Goal: Find specific page/section: Find specific page/section

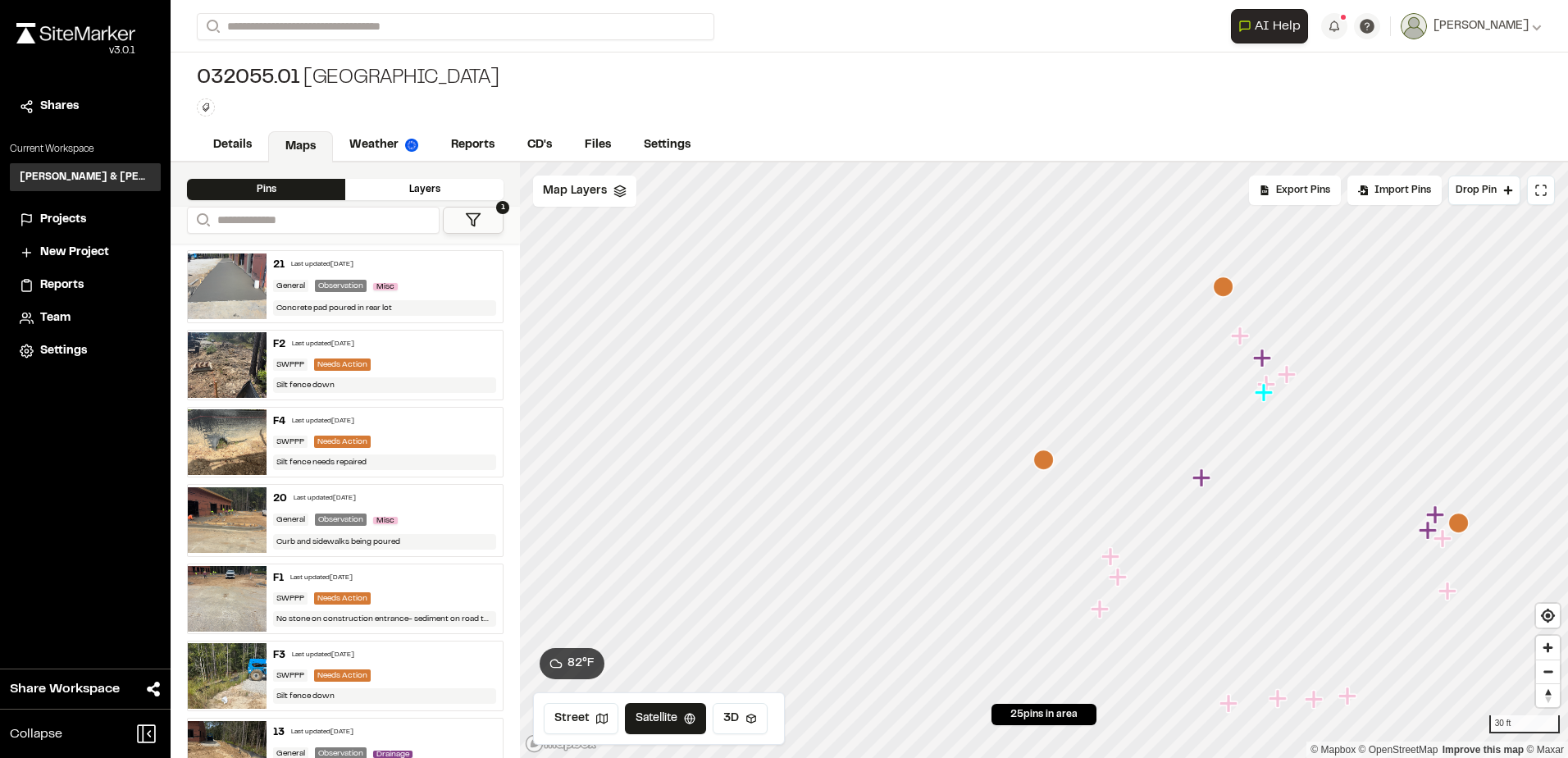
drag, startPoint x: 0, startPoint y: 0, endPoint x: 843, endPoint y: 59, distance: 845.1
click at [845, 59] on div "032055.01 [GEOGRAPHIC_DATA] Type Enter or comma to add tag." at bounding box center [868, 91] width 1397 height 77
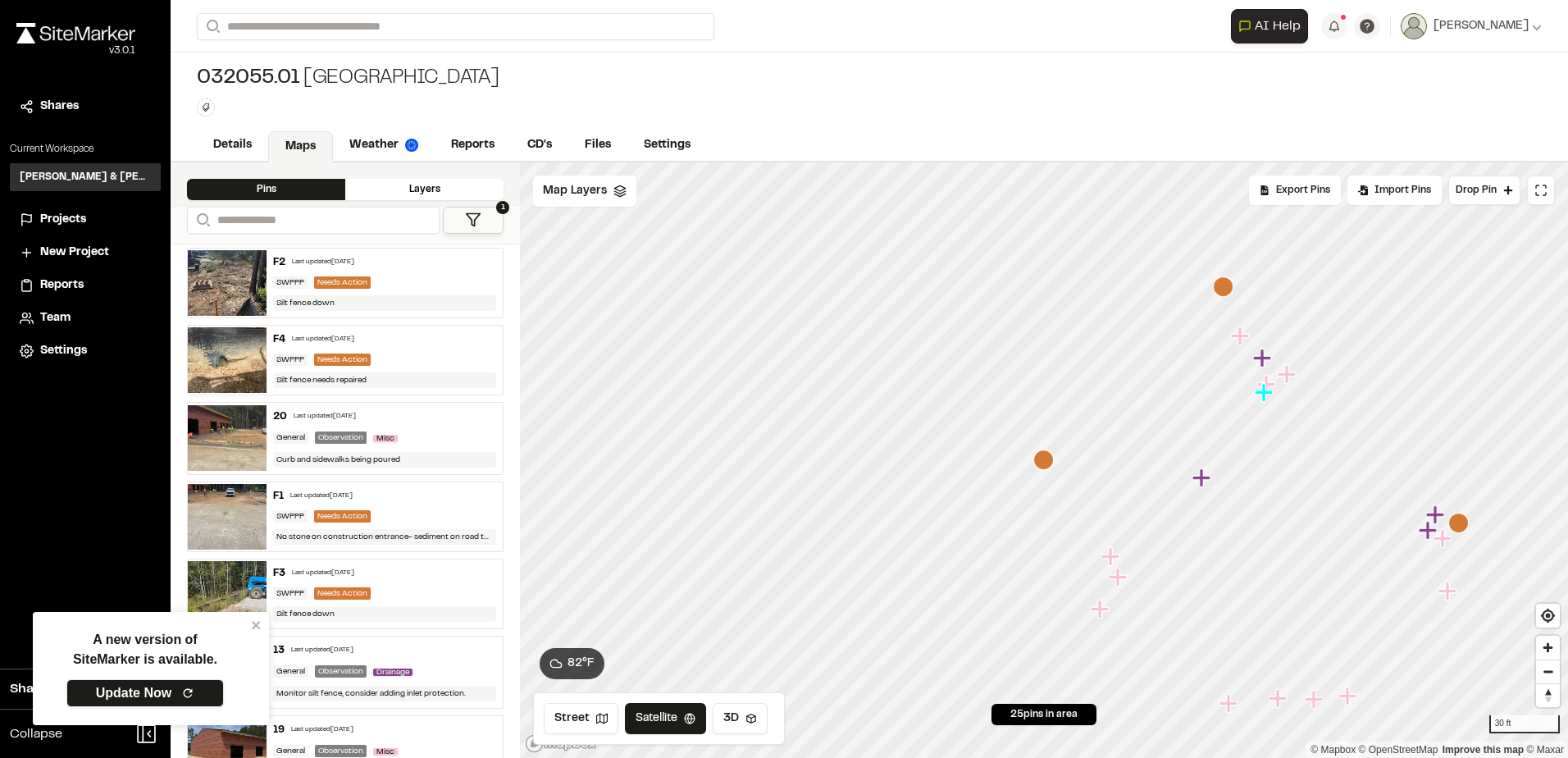
click at [148, 691] on link "Update Now" at bounding box center [145, 693] width 158 height 28
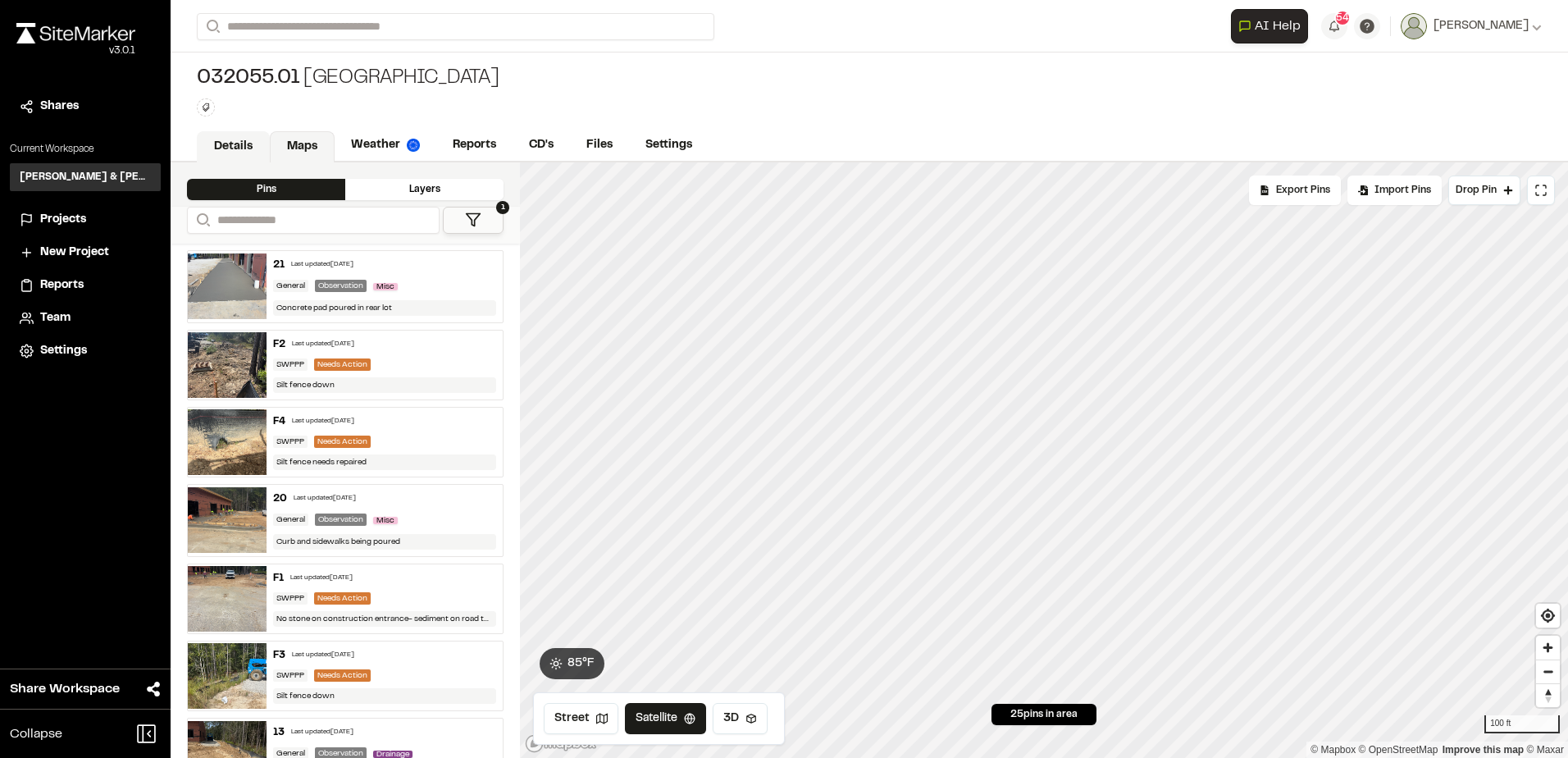
click at [210, 138] on link "Details" at bounding box center [234, 146] width 73 height 31
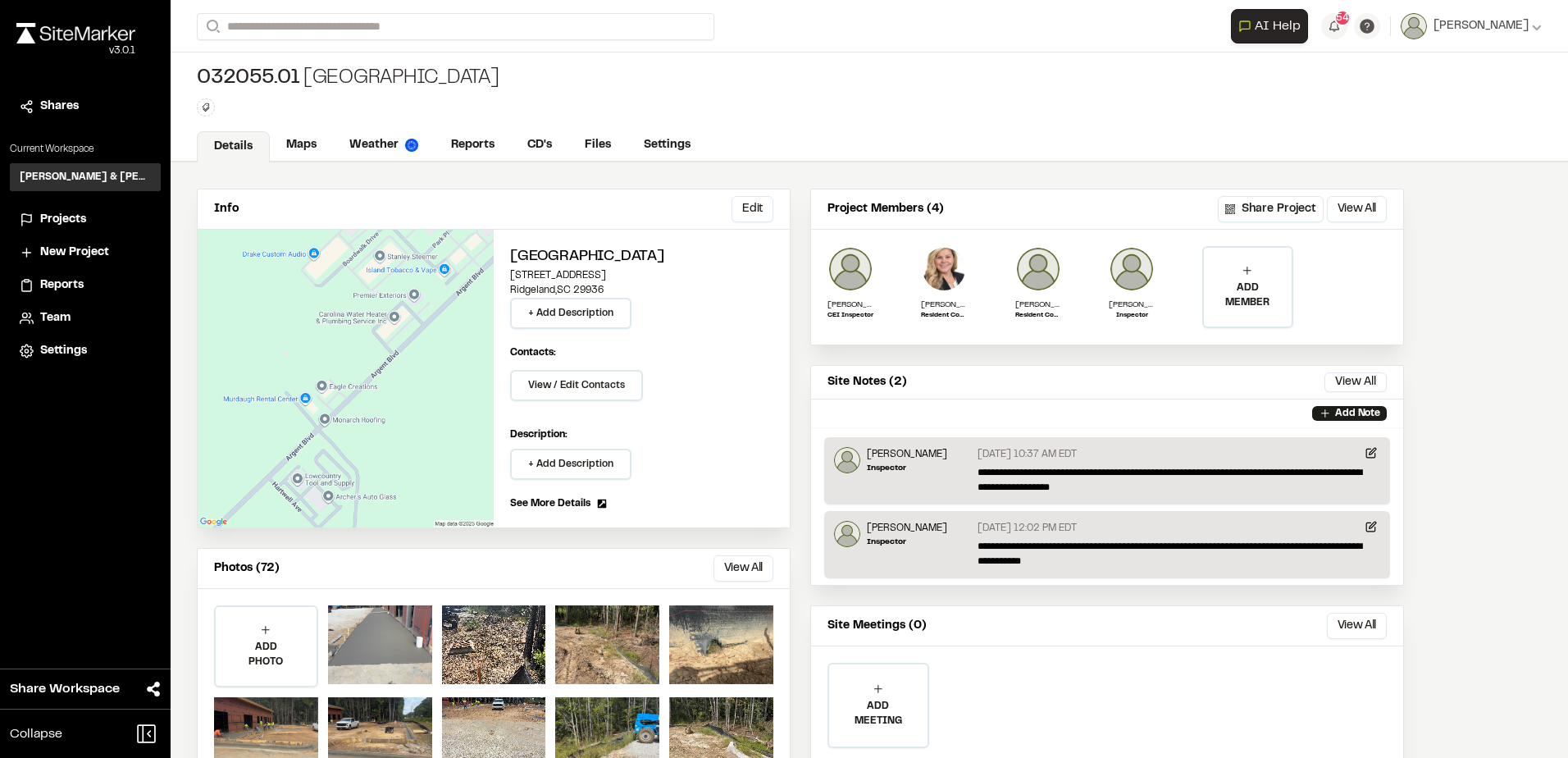
click at [87, 210] on li "Projects" at bounding box center [85, 219] width 151 height 31
click at [83, 218] on span "Projects" at bounding box center [63, 219] width 46 height 18
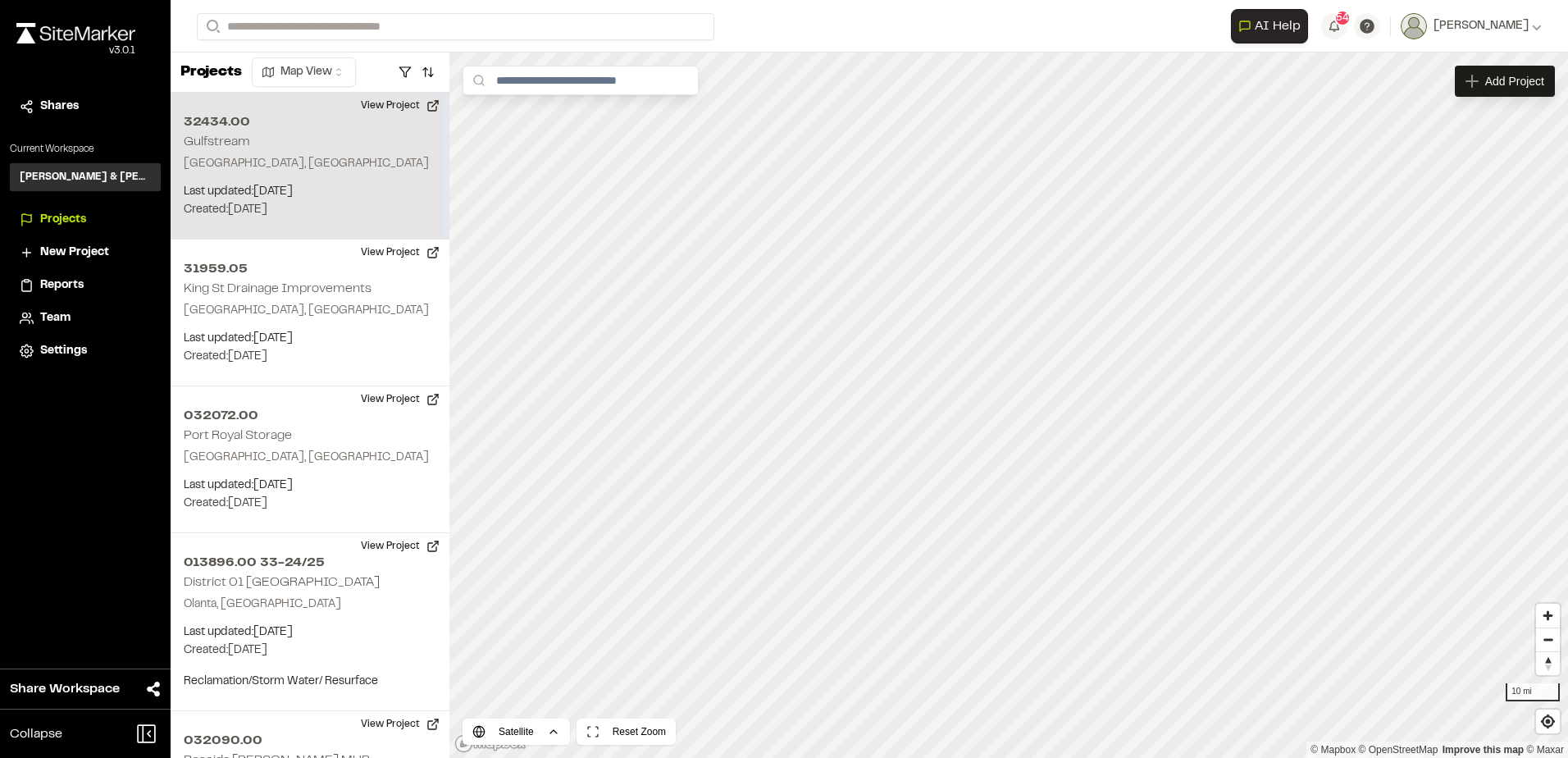
click at [259, 133] on div "32434.00 Gulfstream Beaufort, SC Last updated: Sep 25, 2025 Budget: $ Created: …" at bounding box center [309, 166] width 279 height 147
click at [1015, 408] on div "32434.00 Gulfstream" at bounding box center [1009, 406] width 25 height 25
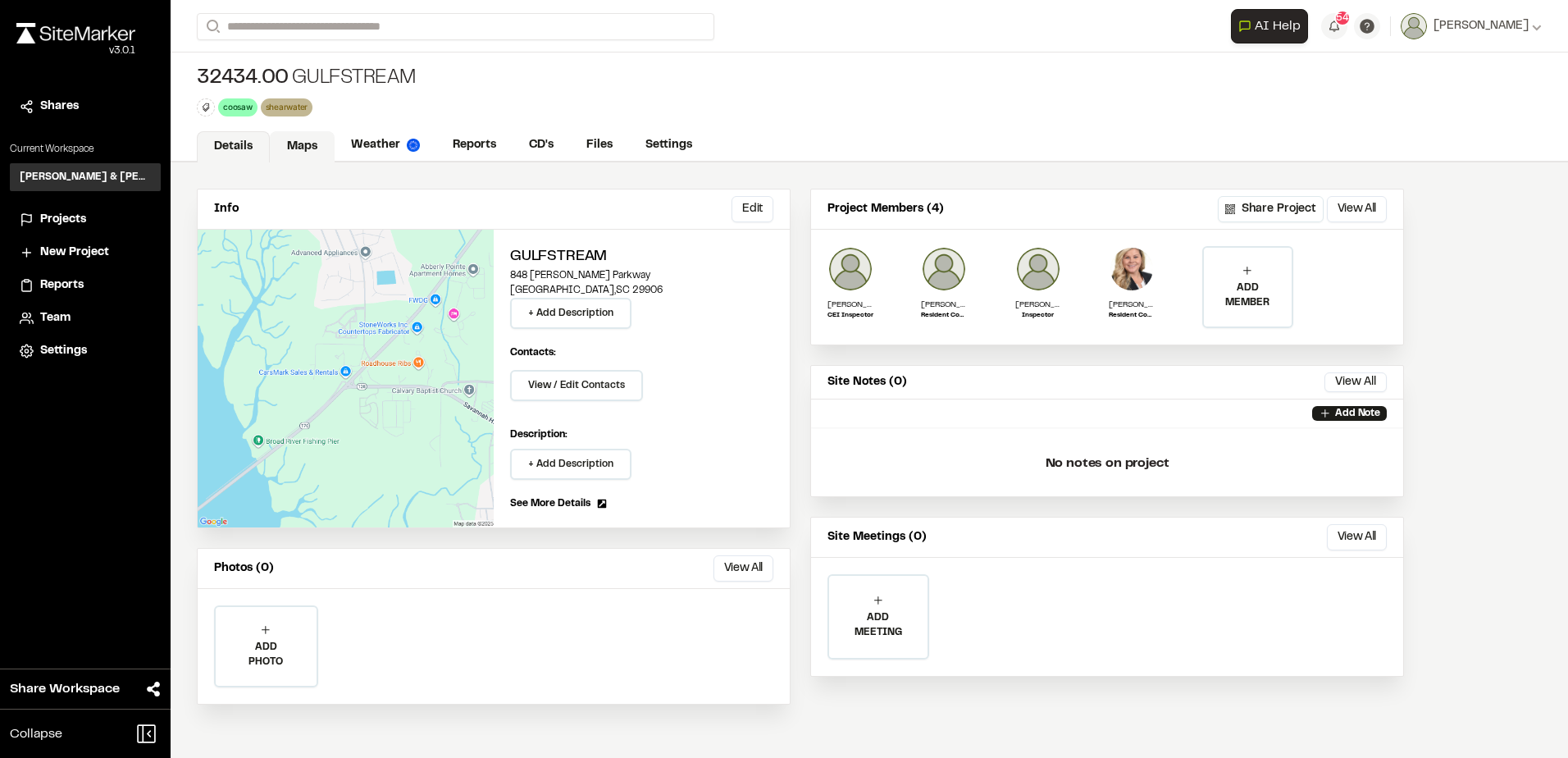
click at [309, 138] on link "Maps" at bounding box center [302, 146] width 65 height 31
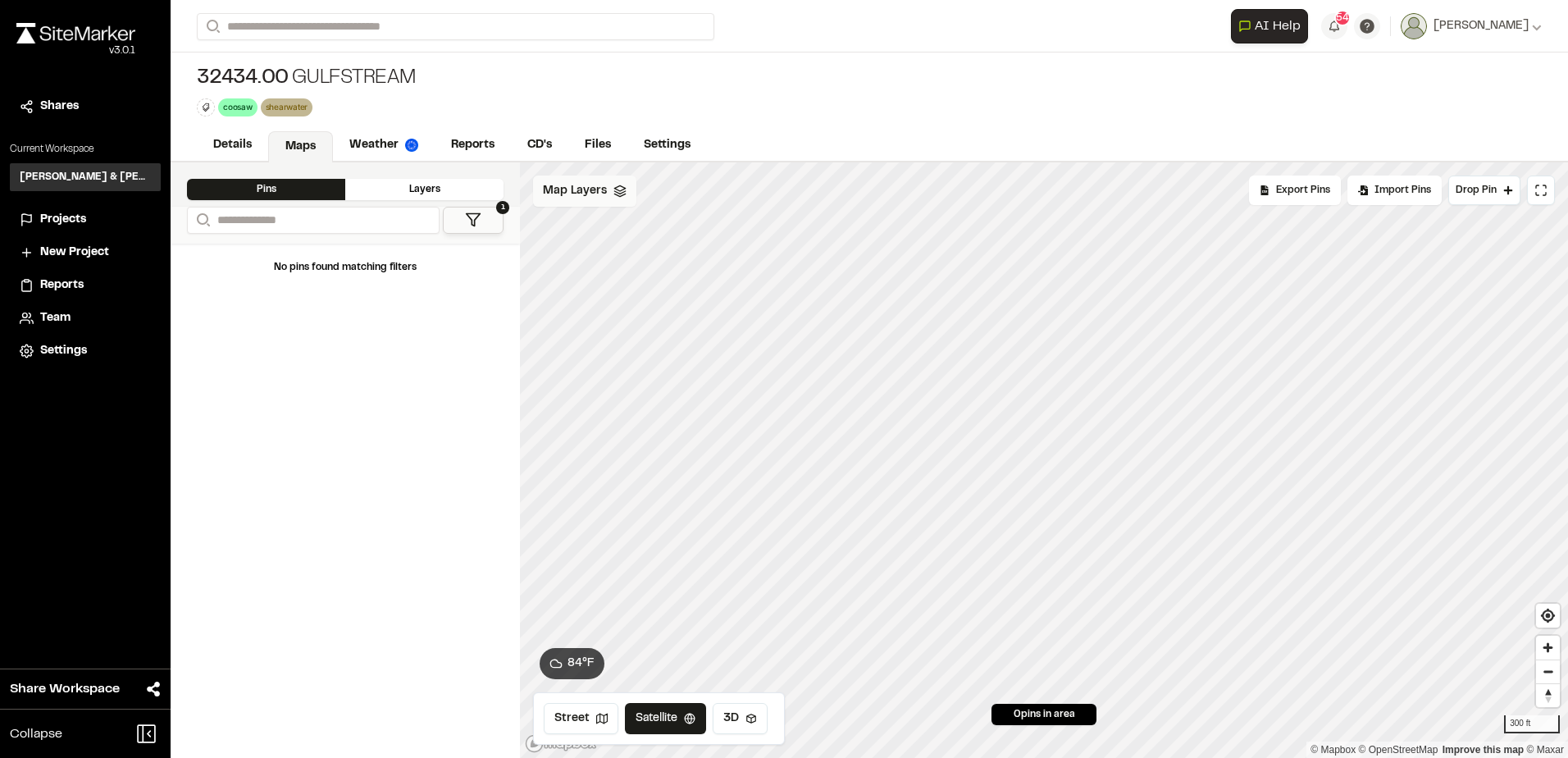
click at [606, 192] on div "Map Layers" at bounding box center [585, 191] width 103 height 31
click at [590, 193] on span "Map Layers" at bounding box center [575, 194] width 64 height 18
click at [242, 133] on link "Details" at bounding box center [234, 146] width 73 height 31
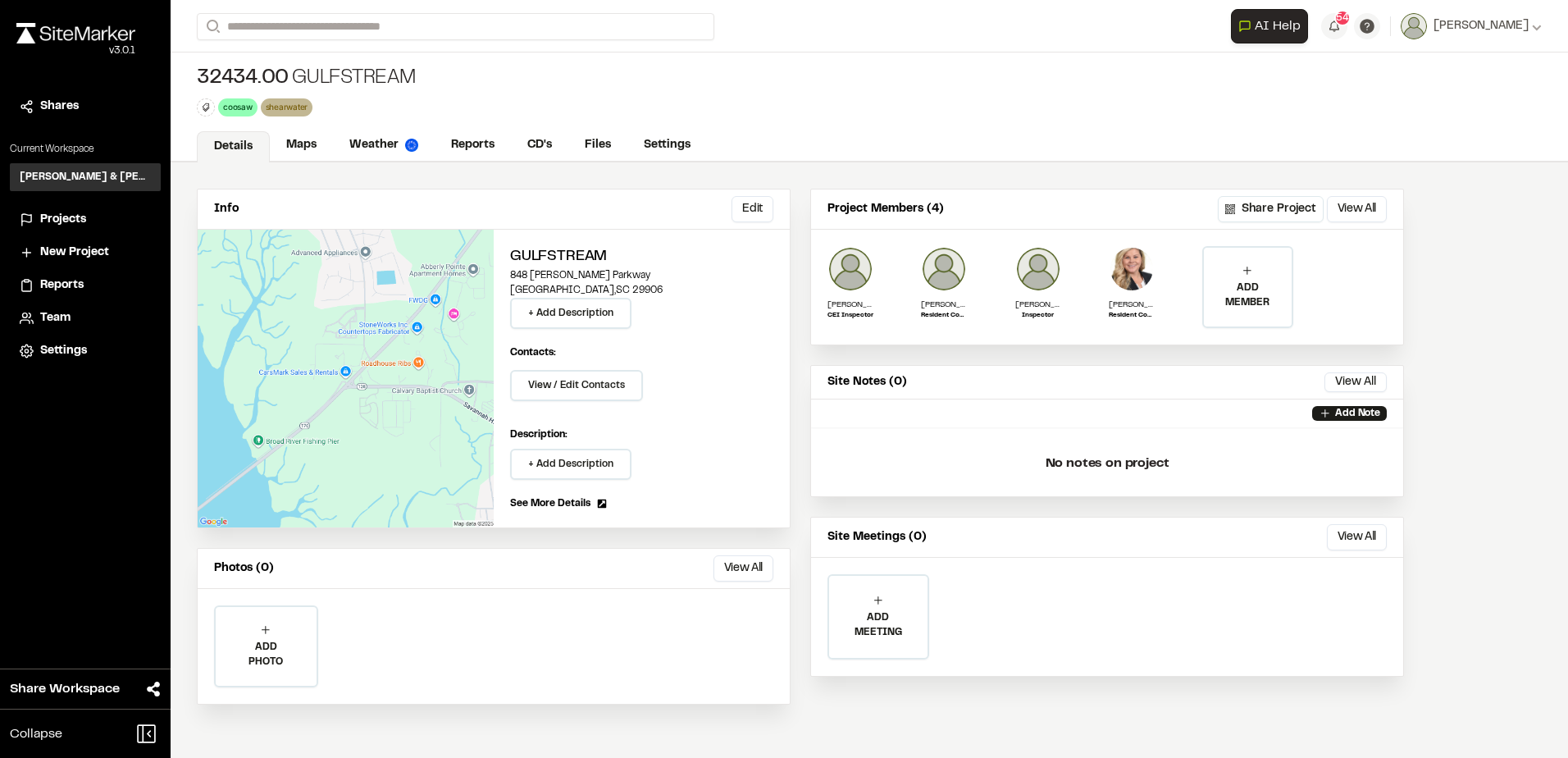
click at [96, 217] on div "Projects" at bounding box center [95, 219] width 111 height 18
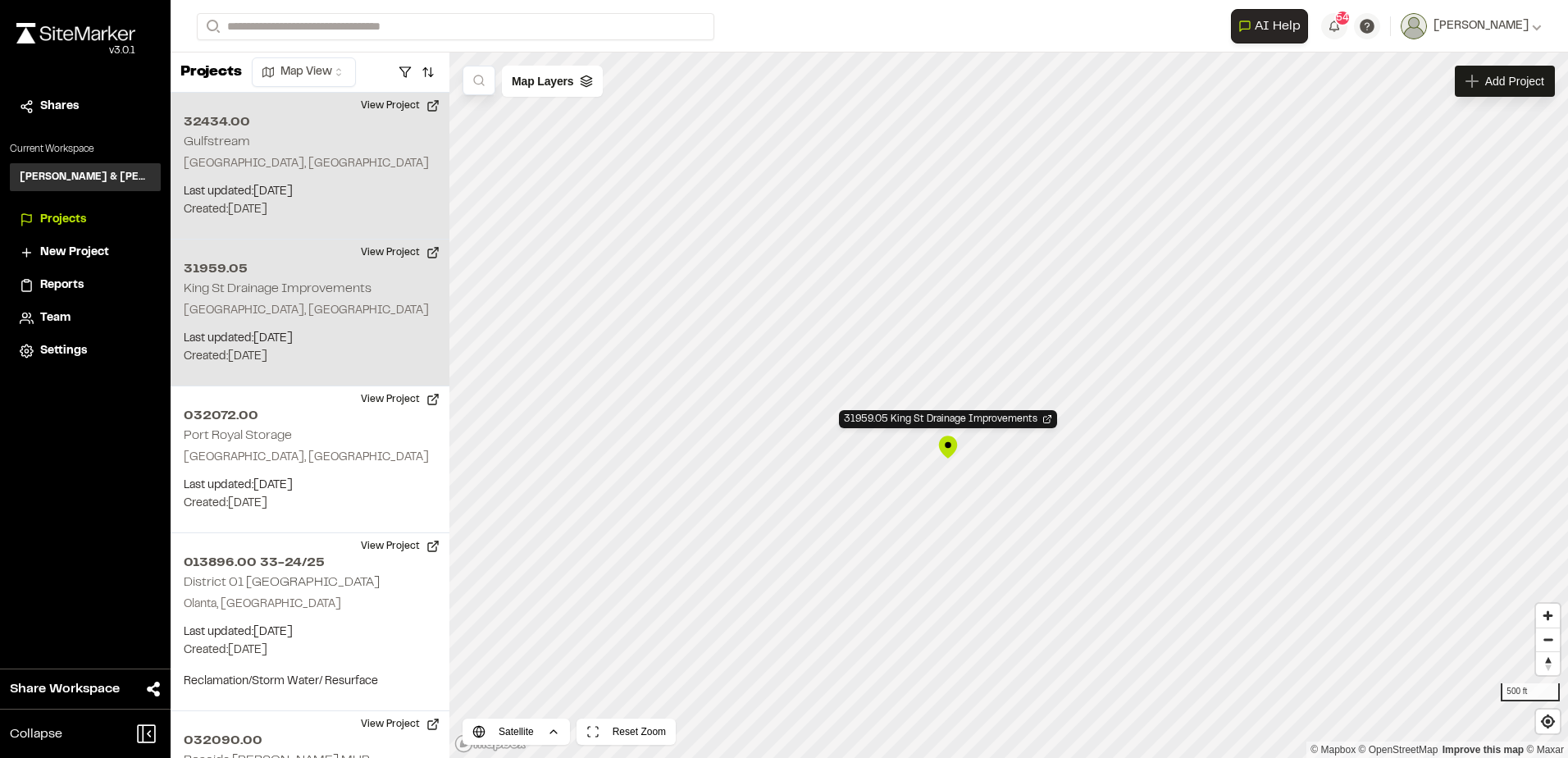
scroll to position [147, 0]
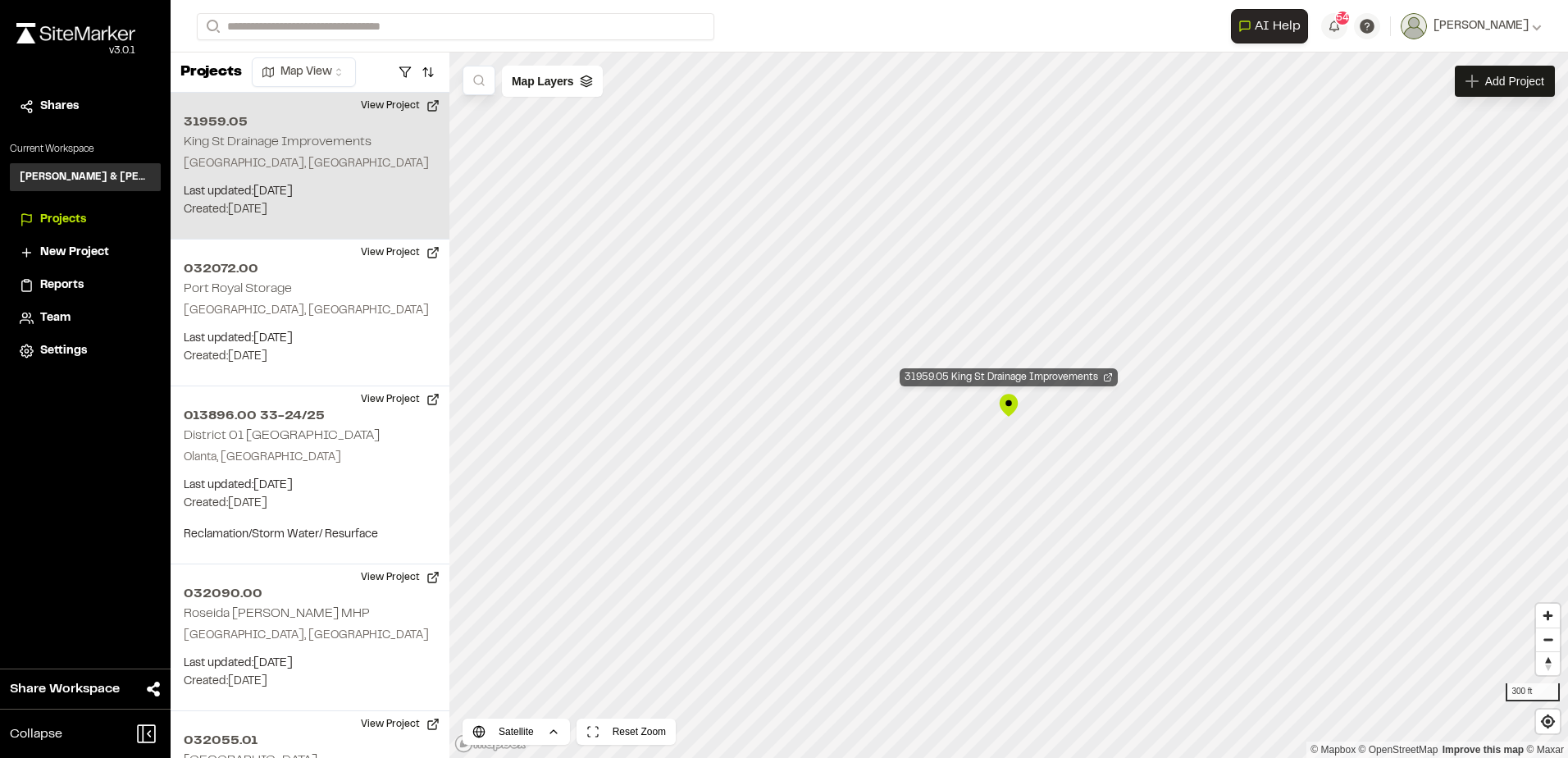
click at [1019, 373] on div "31959.05 King St Drainage Improvements" at bounding box center [1008, 377] width 218 height 18
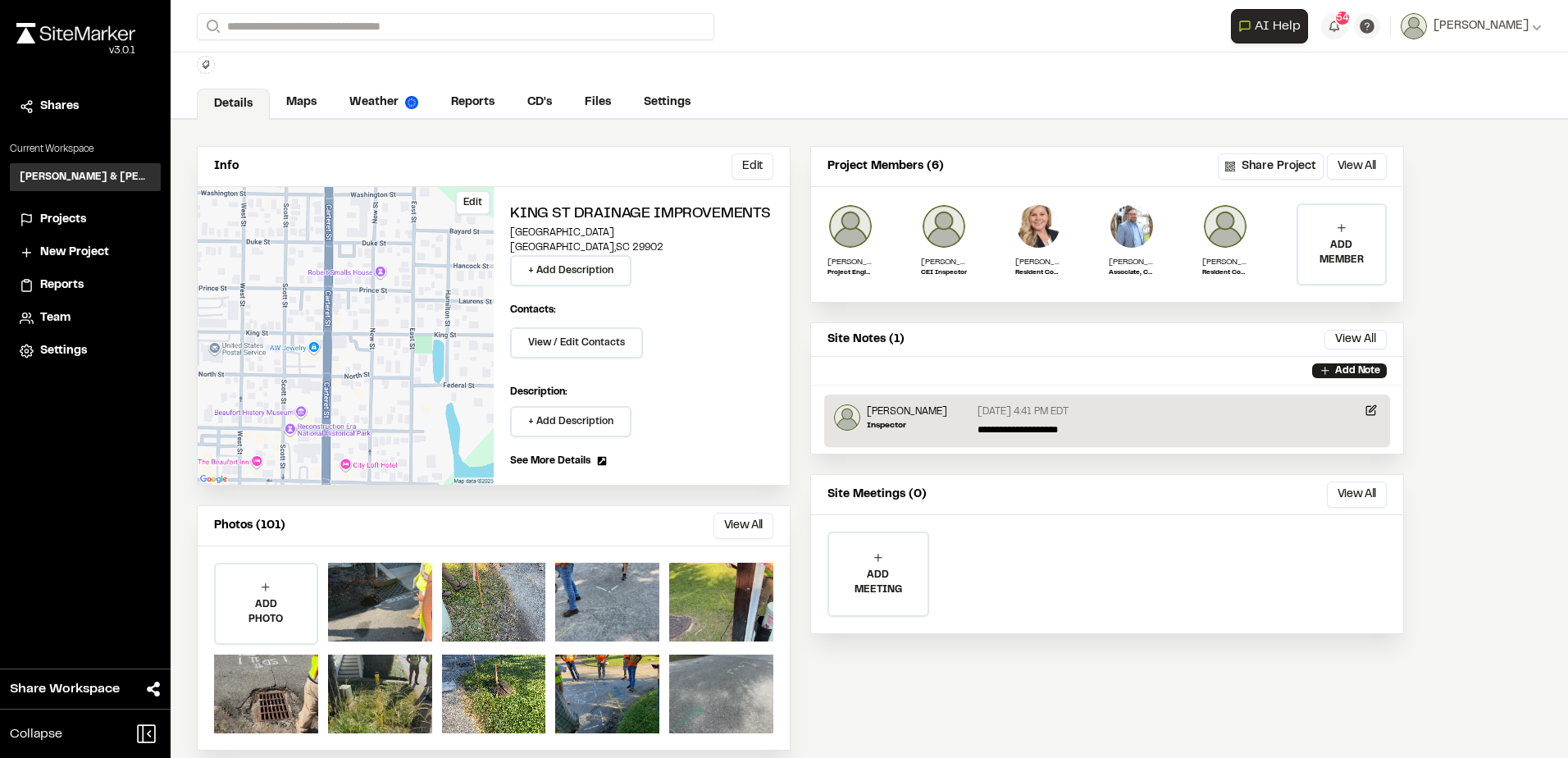
scroll to position [62, 0]
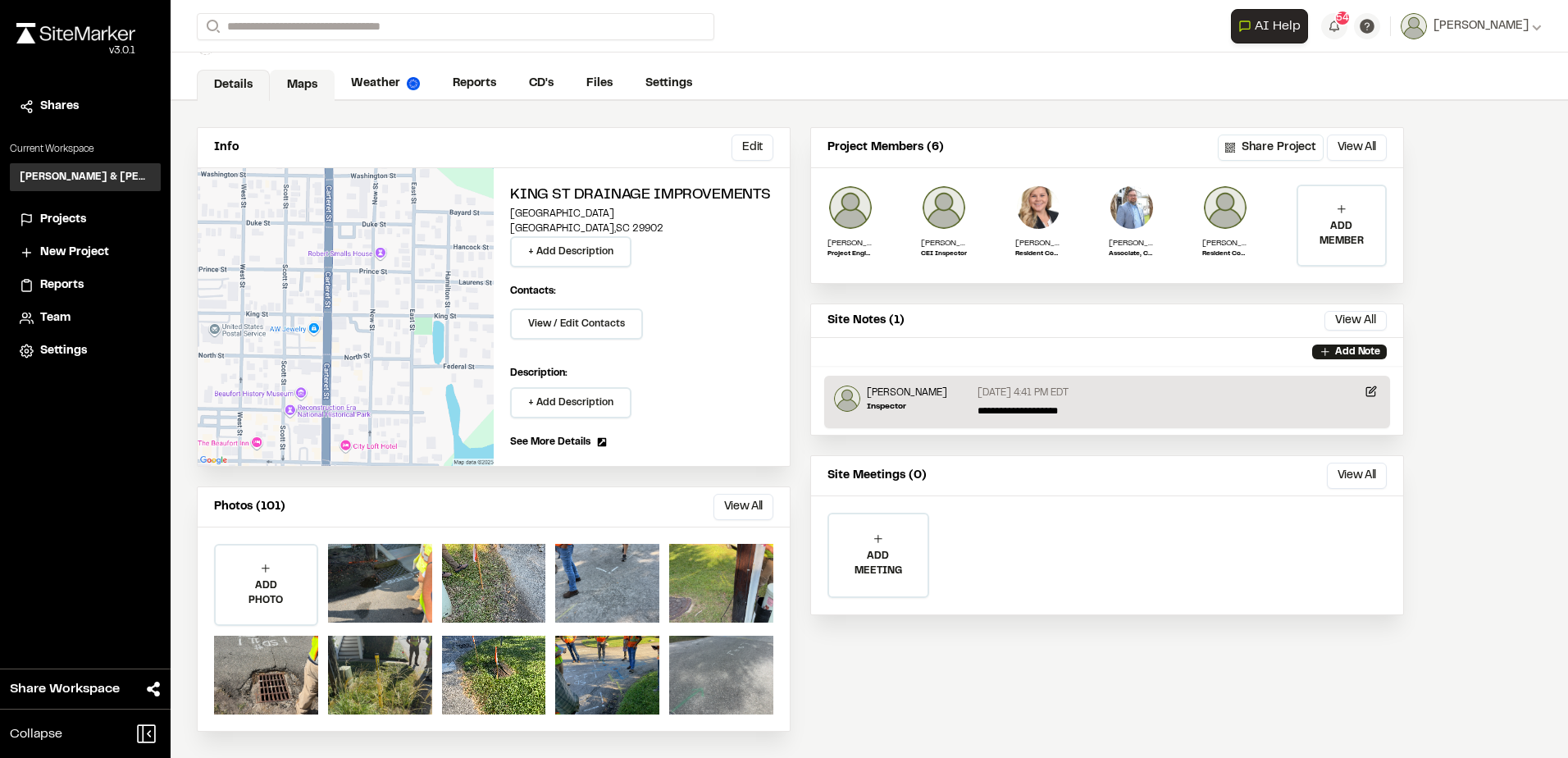
click at [291, 77] on link "Maps" at bounding box center [302, 85] width 65 height 31
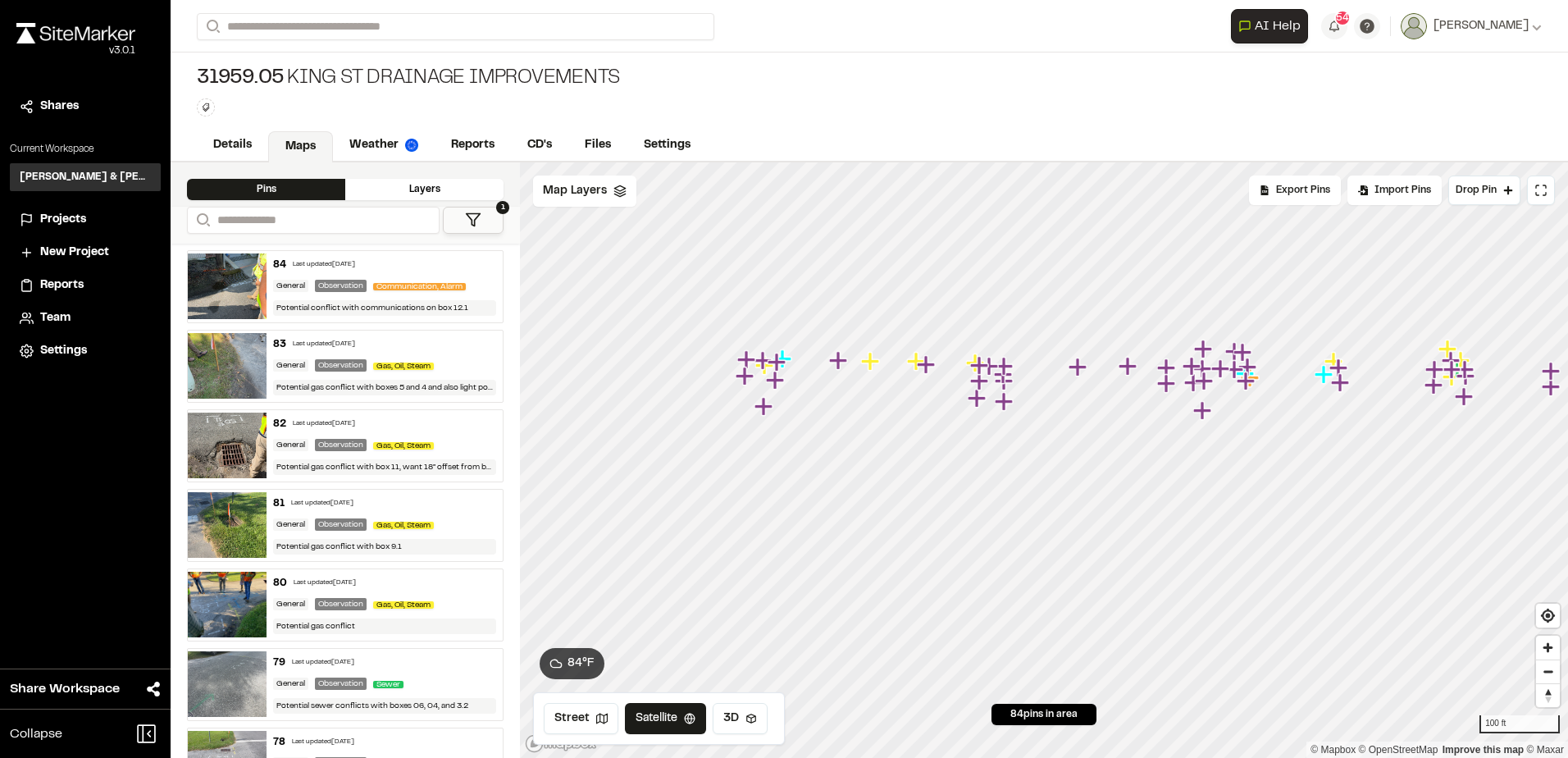
click at [1567, 457] on html "Close sidebar v 3.0.1 Shares Current Workspace [PERSON_NAME] & [PERSON_NAME] In…" at bounding box center [784, 379] width 1568 height 758
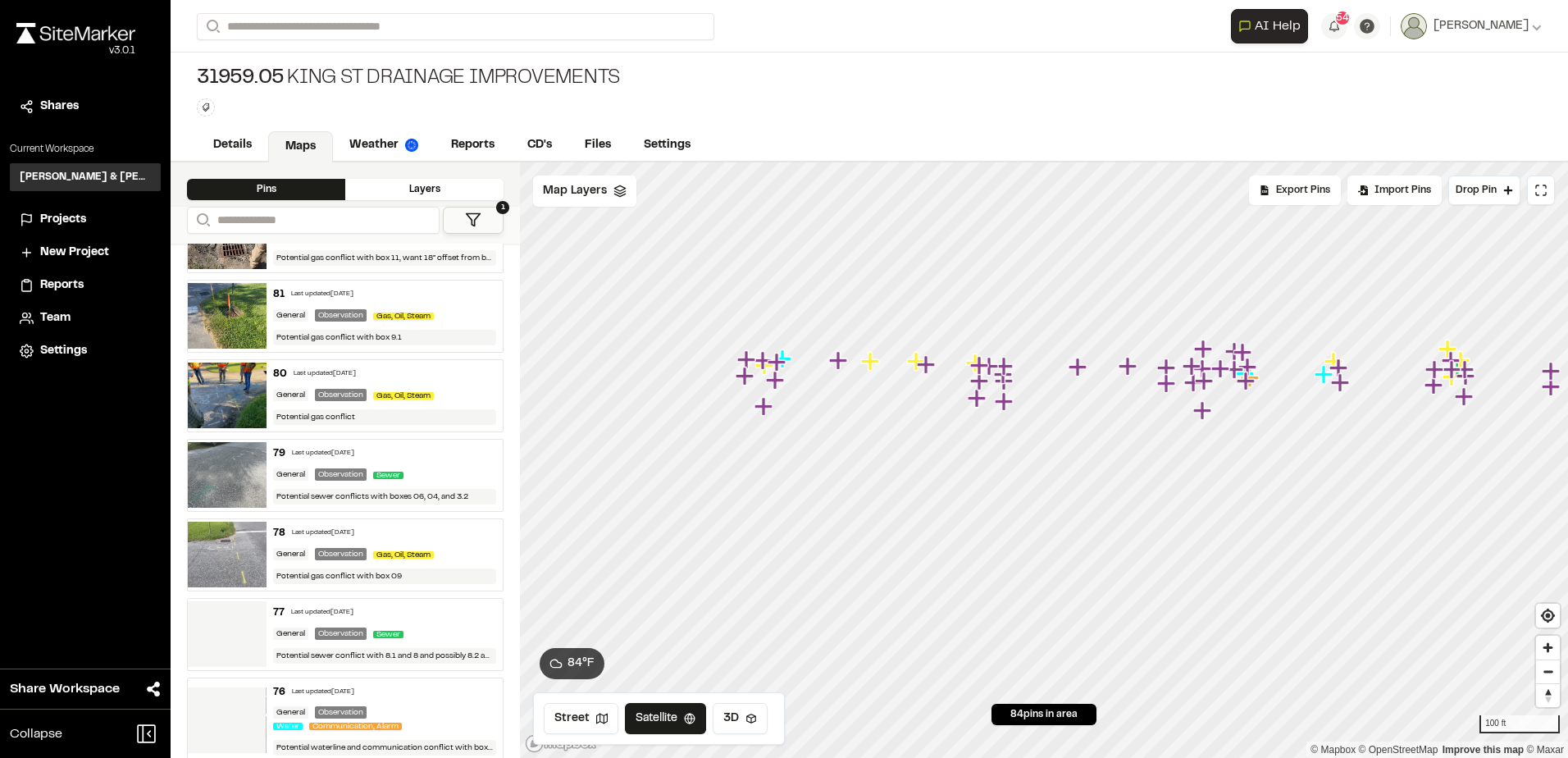
scroll to position [410, 0]
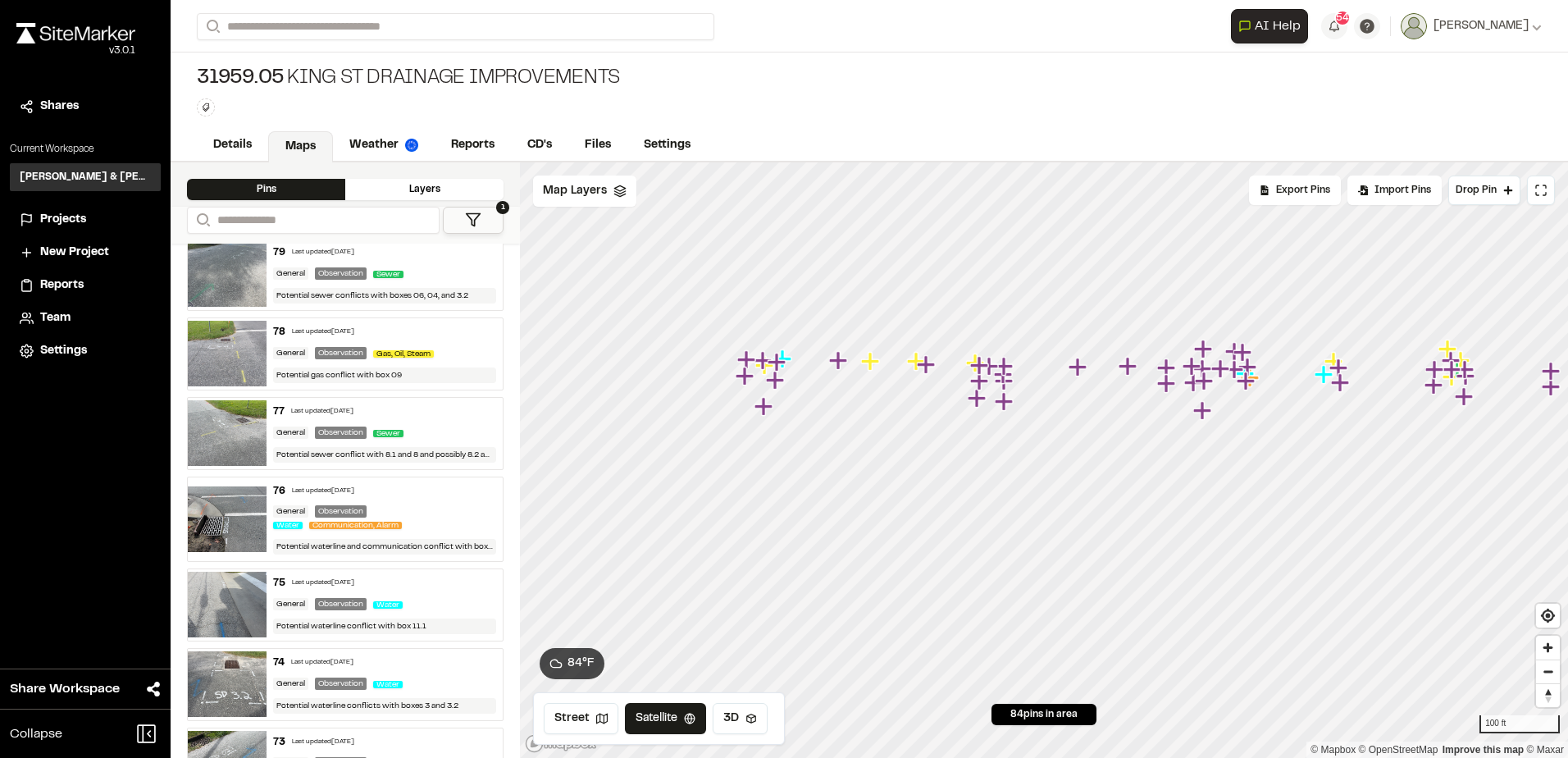
click at [464, 331] on div "78 Last updated [DATE]" at bounding box center [384, 332] width 223 height 15
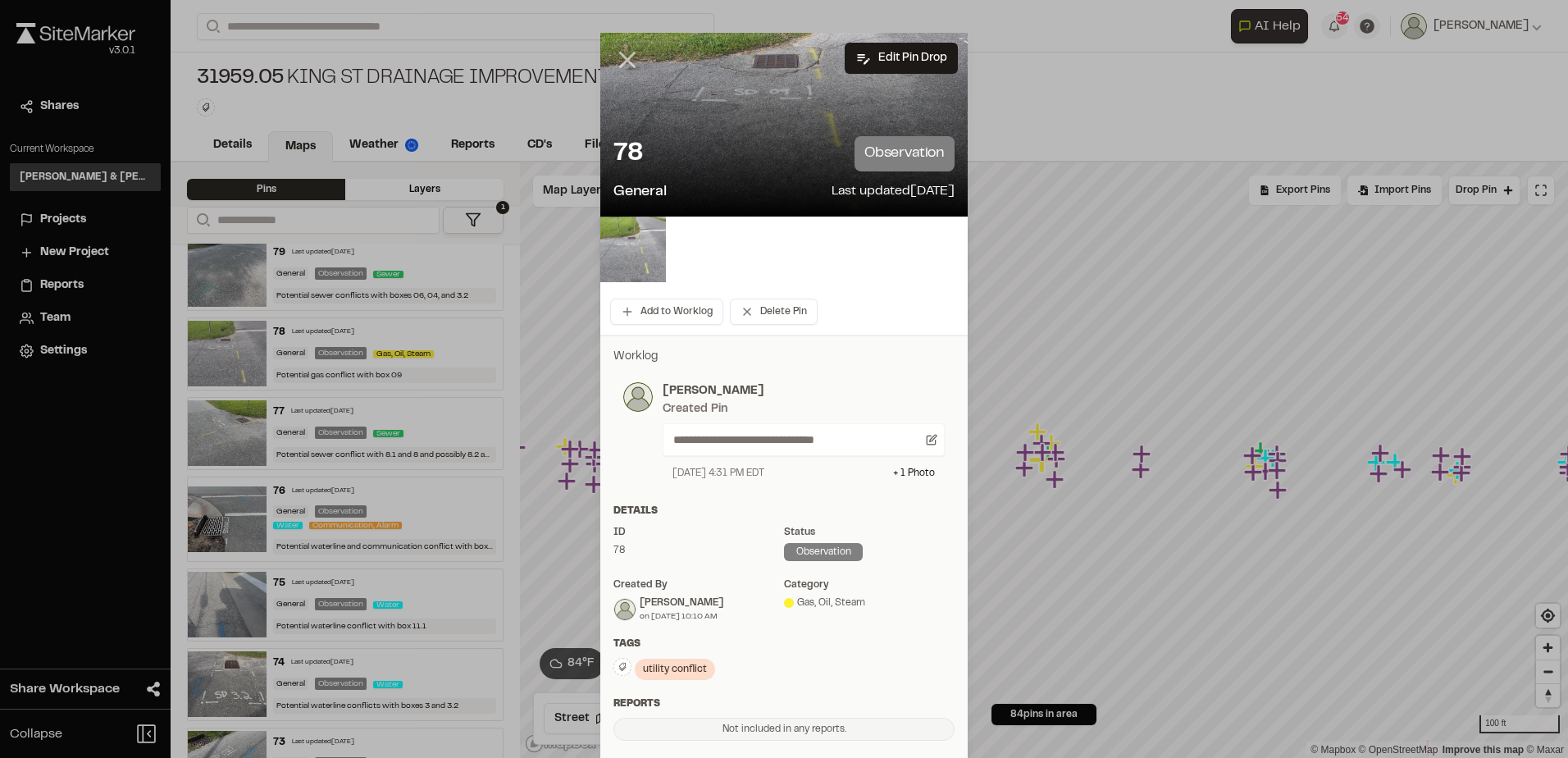
click at [627, 59] on icon at bounding box center [627, 60] width 28 height 28
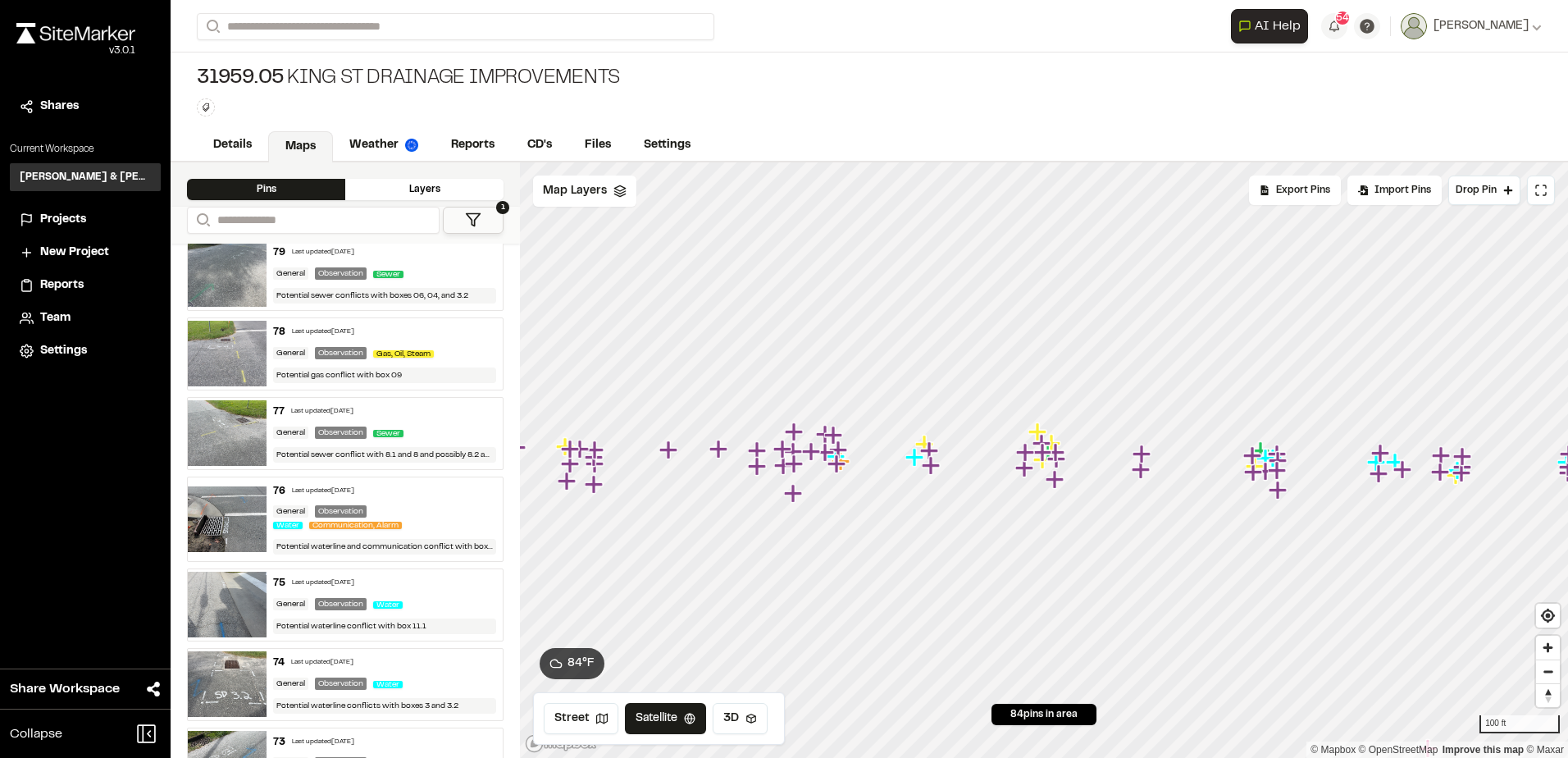
click at [426, 347] on div "Gas, Oil, Steam" at bounding box center [406, 353] width 67 height 15
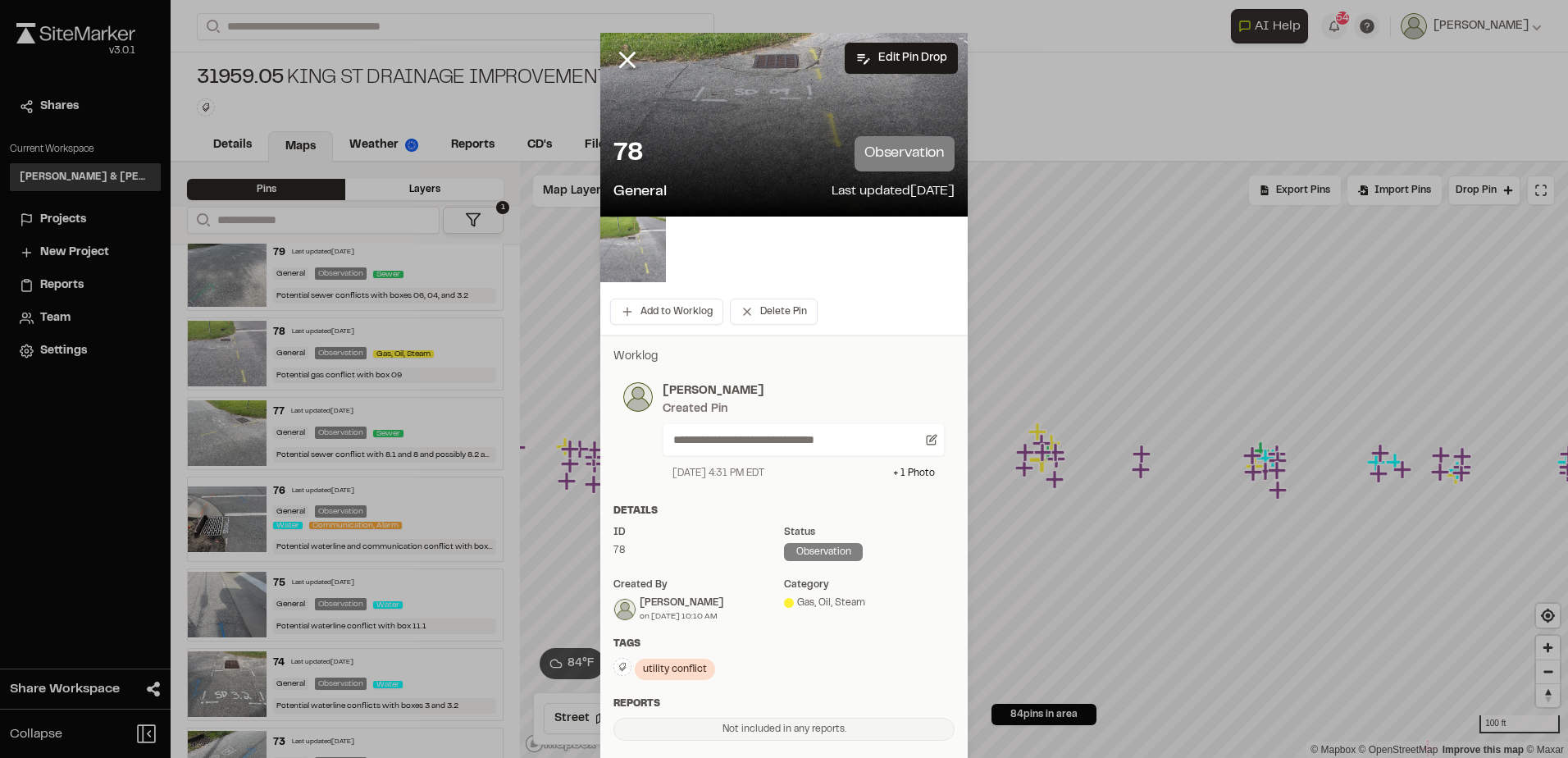
click at [606, 52] on div at bounding box center [639, 72] width 78 height 78
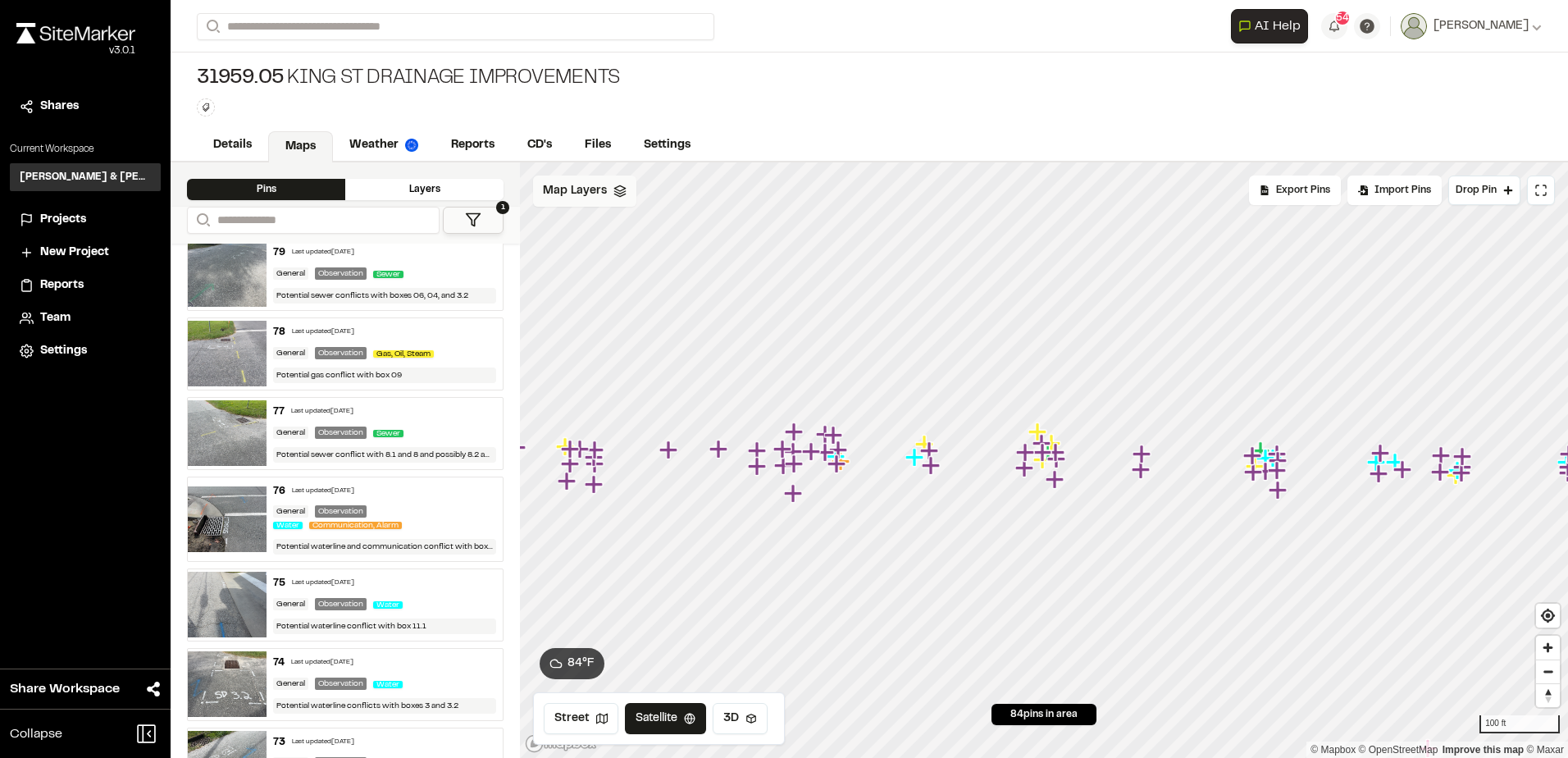
click at [620, 193] on polyline at bounding box center [620, 192] width 11 height 3
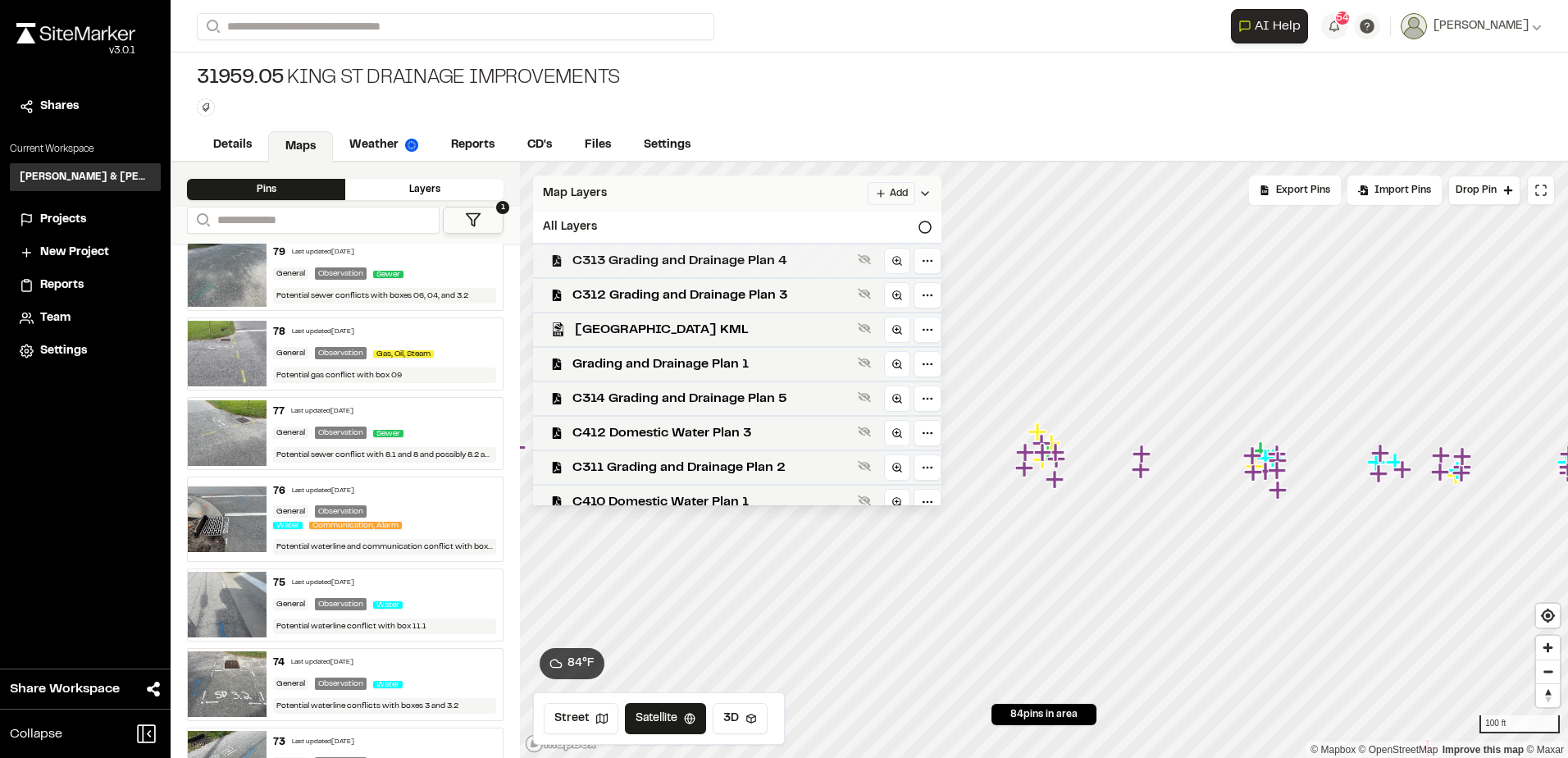
click at [689, 262] on span "C313 Grading and Drainage Plan 4" at bounding box center [711, 260] width 279 height 20
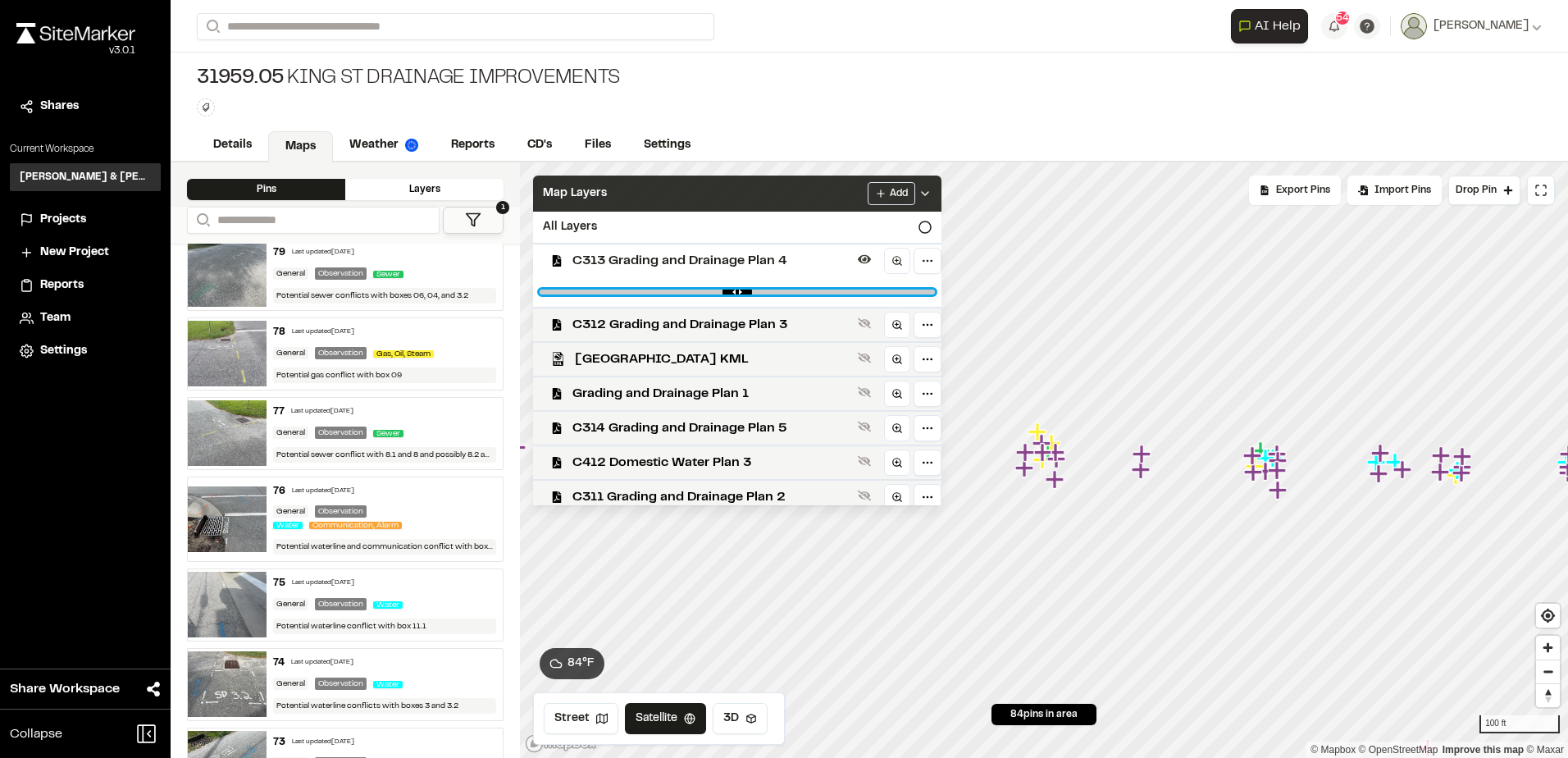
click at [686, 292] on input "range" at bounding box center [736, 292] width 395 height 5
drag, startPoint x: 688, startPoint y: 291, endPoint x: 964, endPoint y: 300, distance: 276.1
type input "*"
click at [935, 294] on input "range" at bounding box center [736, 292] width 395 height 5
click at [770, 323] on span "C312 Grading and Drainage Plan 3" at bounding box center [711, 325] width 279 height 20
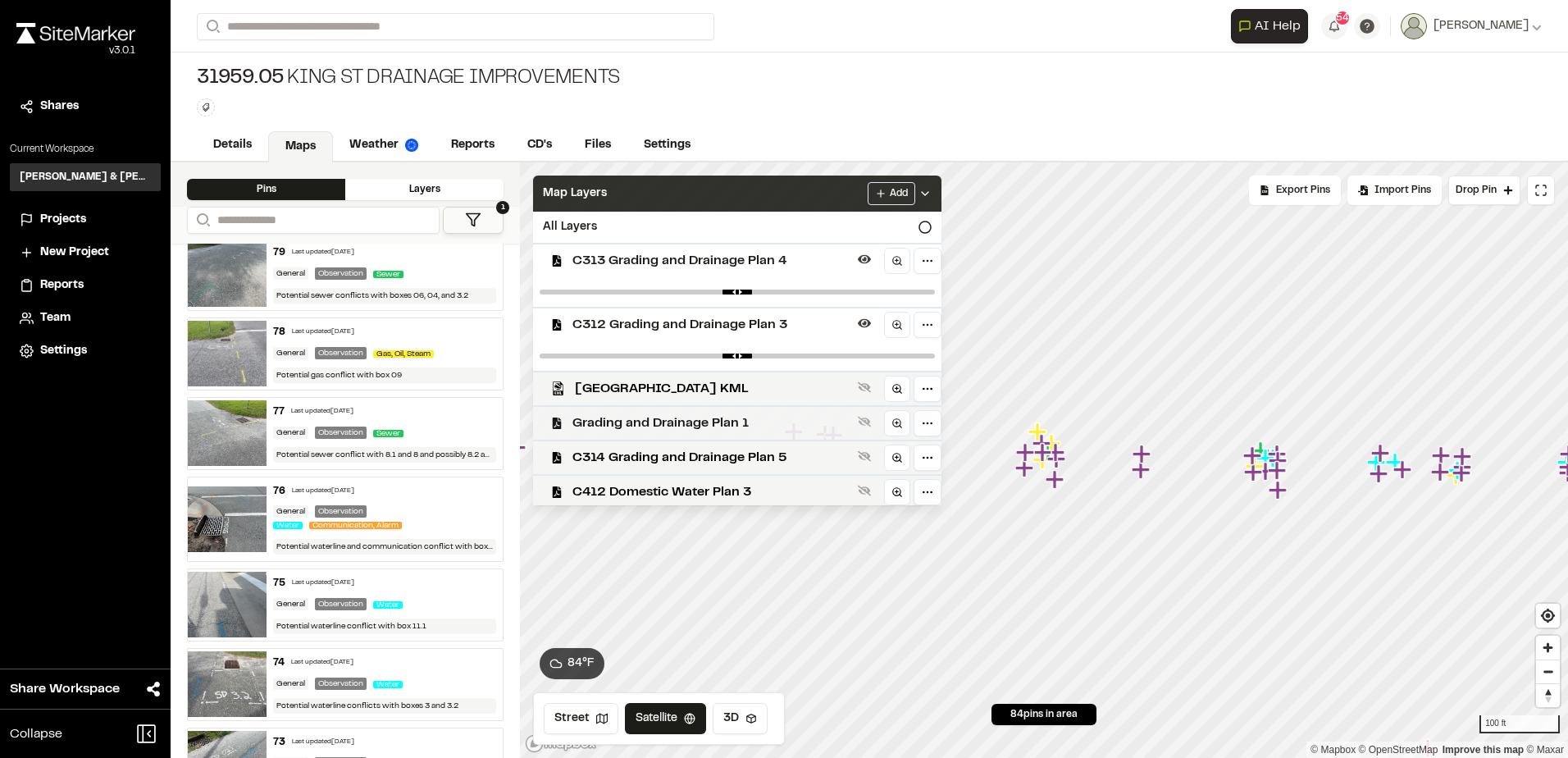
click at [762, 419] on span "Grading and Drainage Plan 1" at bounding box center [711, 424] width 279 height 20
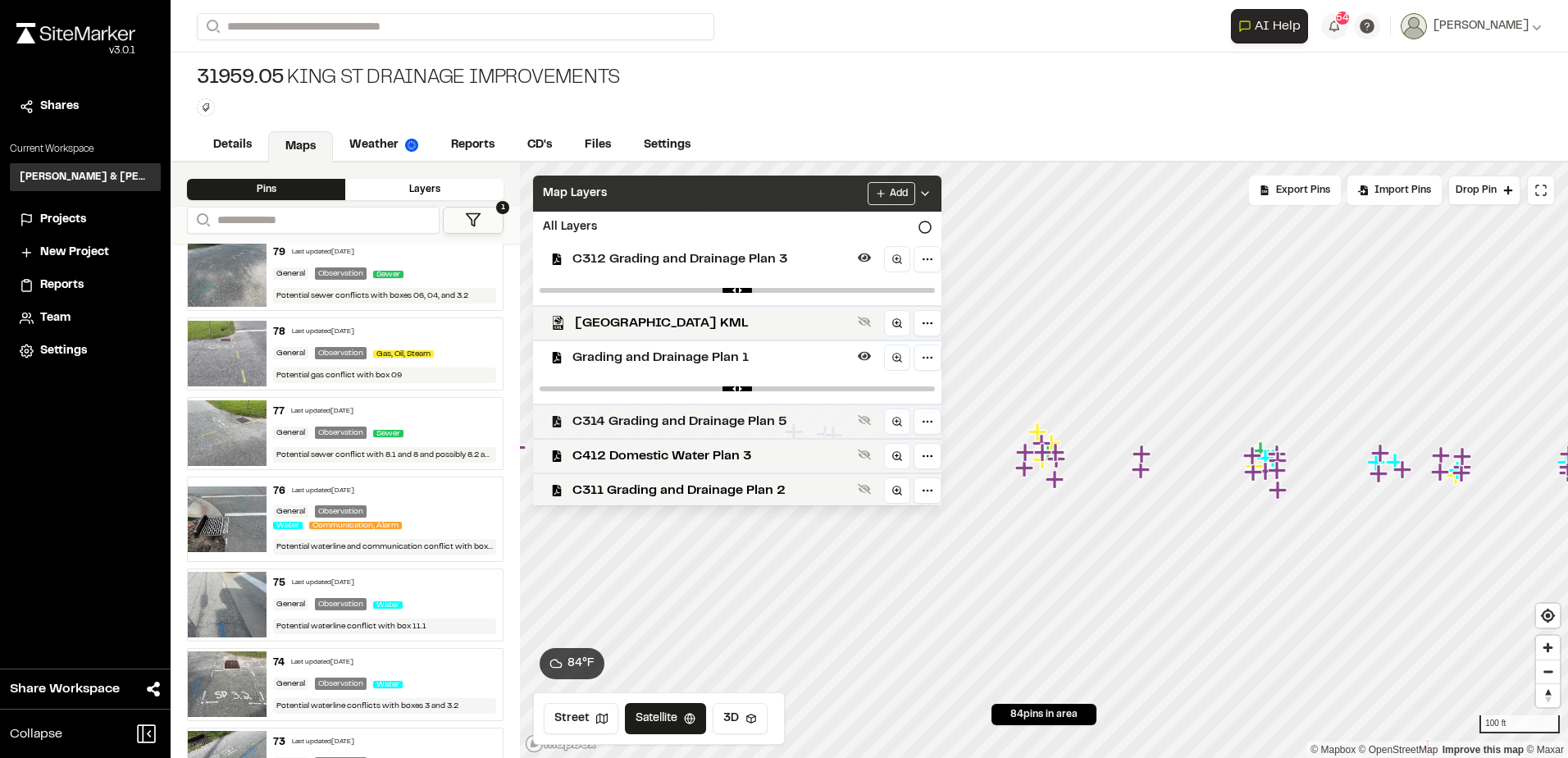
scroll to position [164, 0]
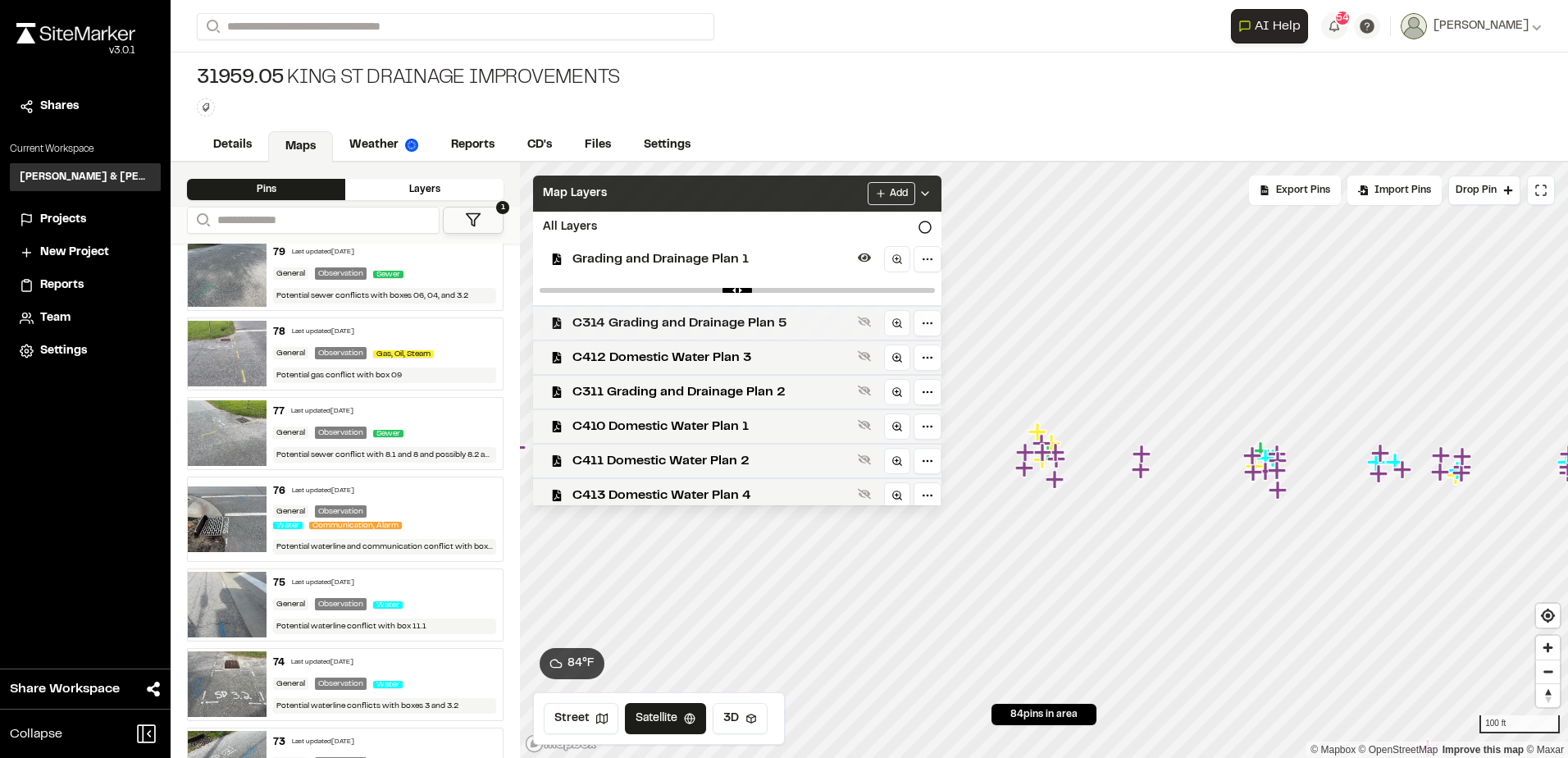
click at [776, 323] on span "C314 Grading and Drainage Plan 5" at bounding box center [711, 323] width 279 height 20
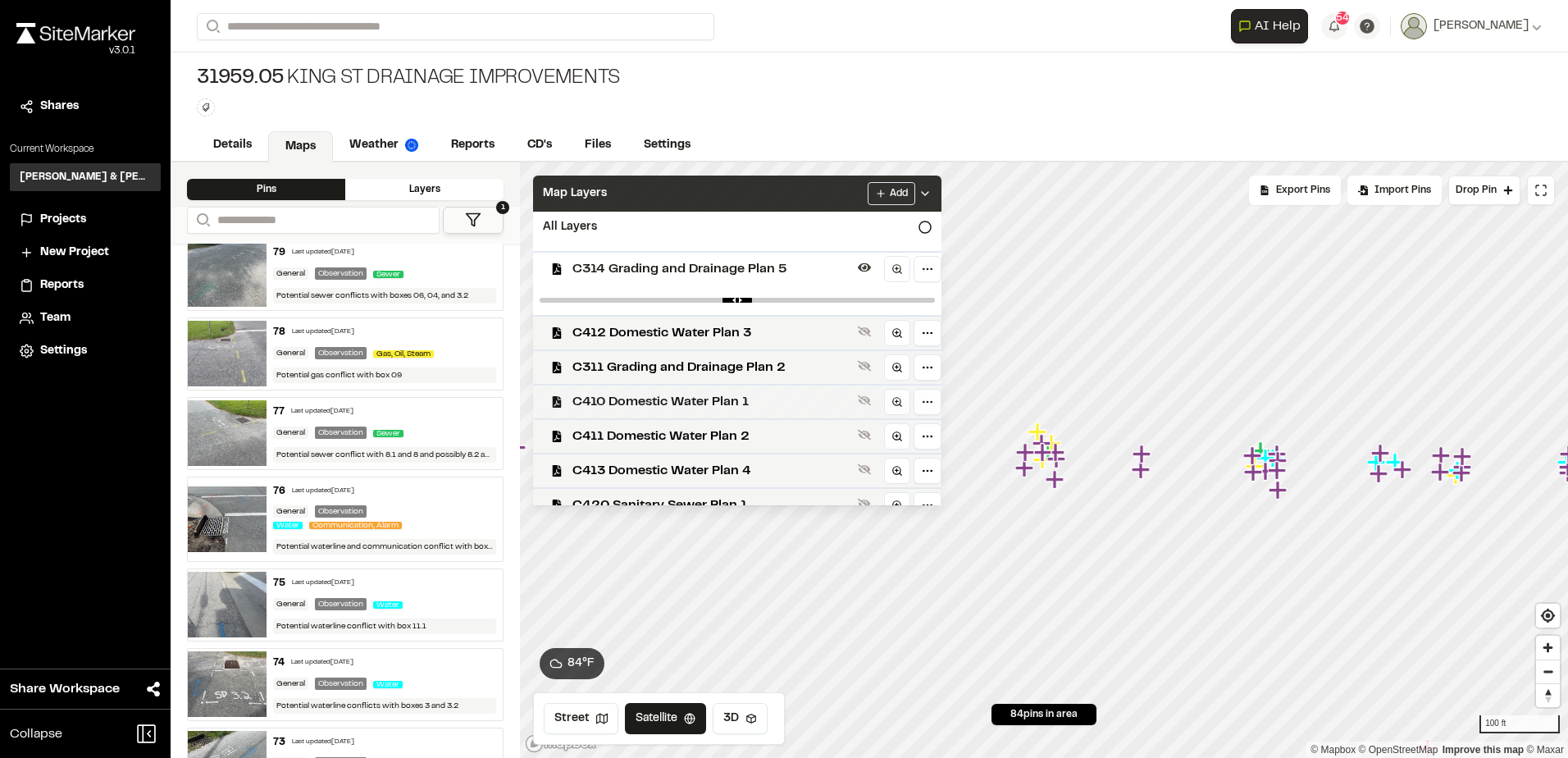
scroll to position [246, 0]
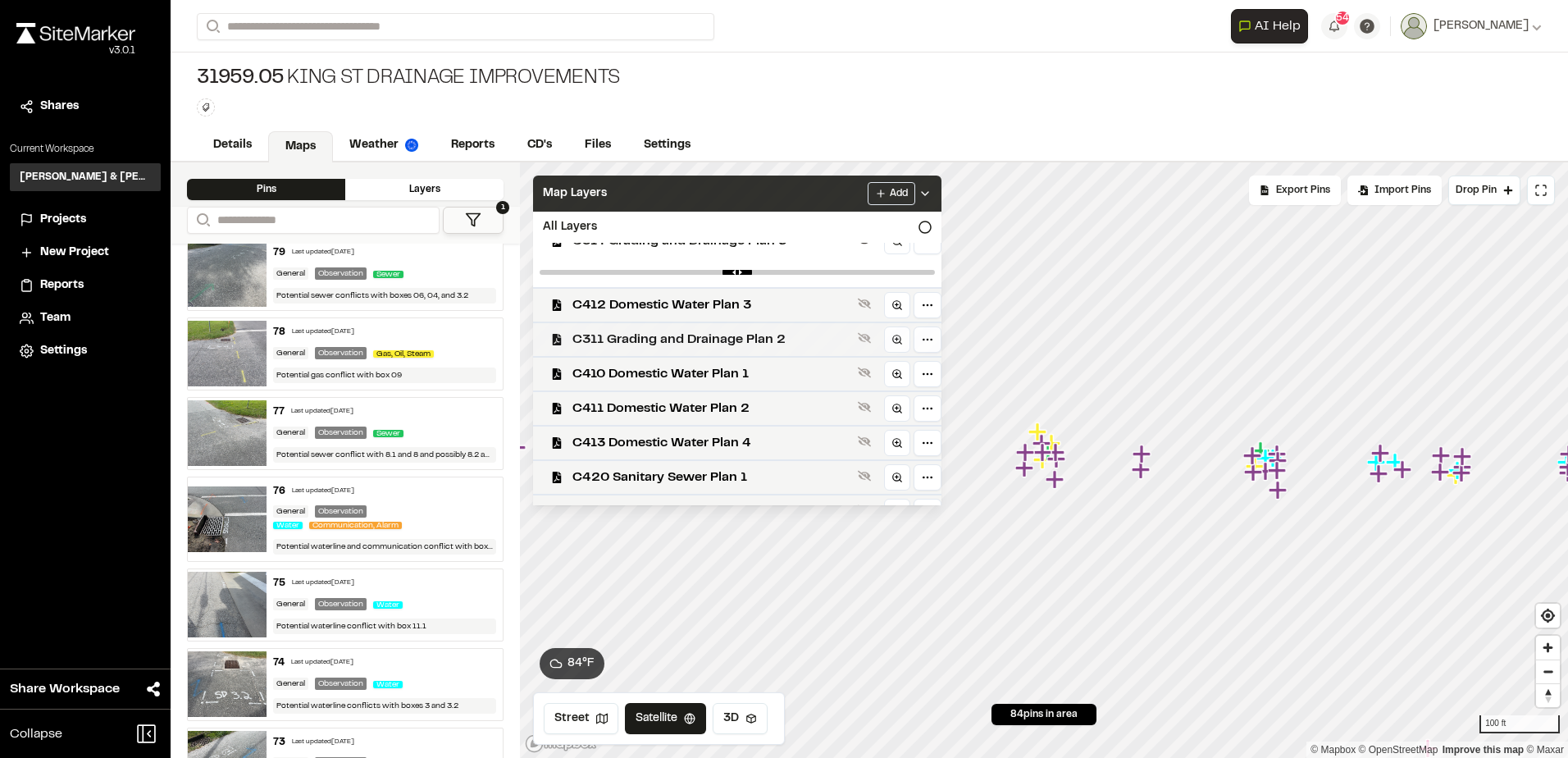
click at [787, 344] on span "C311 Grading and Drainage Plan 2" at bounding box center [711, 340] width 279 height 20
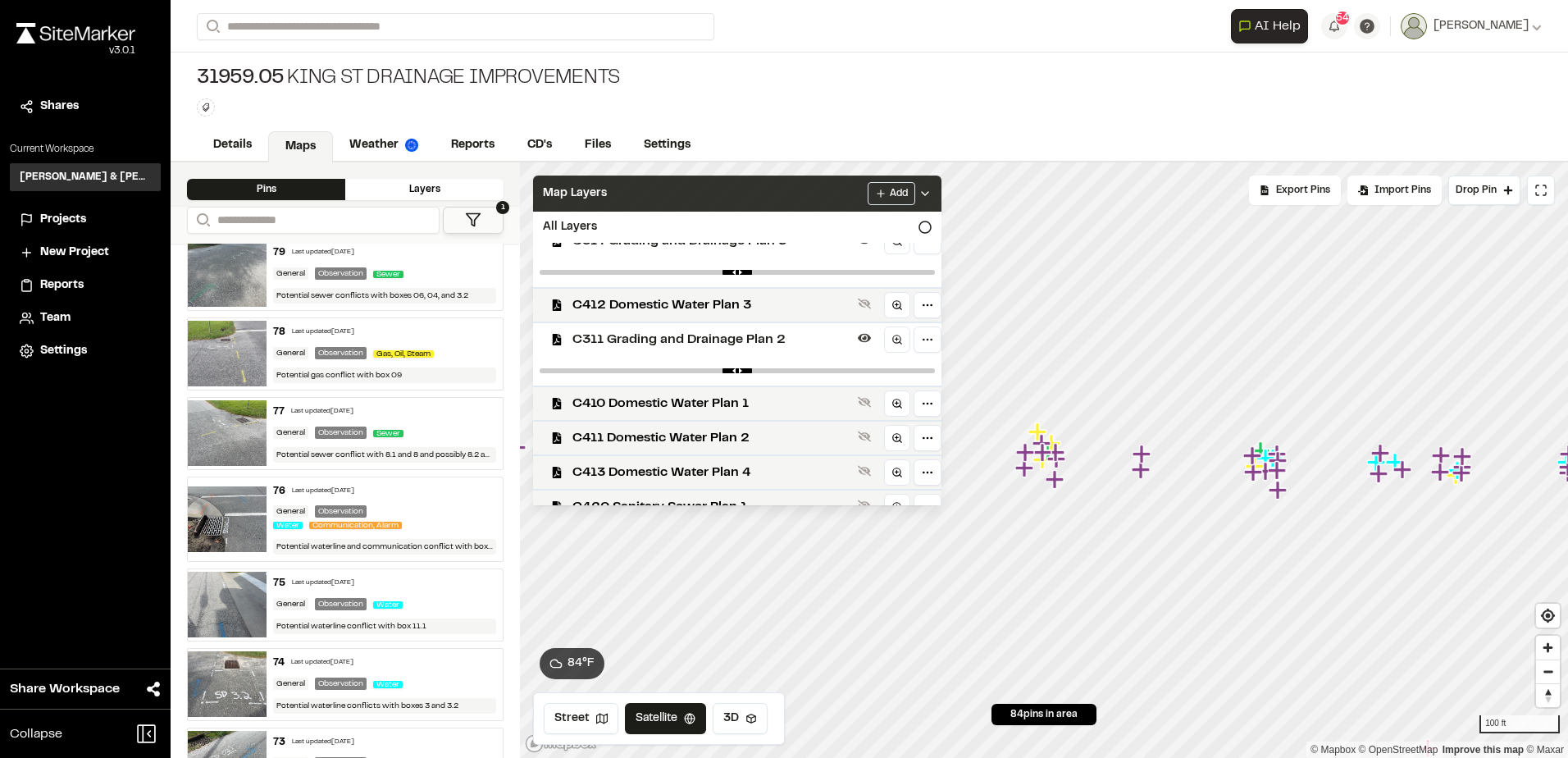
click at [769, 196] on div "Map Layers Add" at bounding box center [737, 194] width 408 height 36
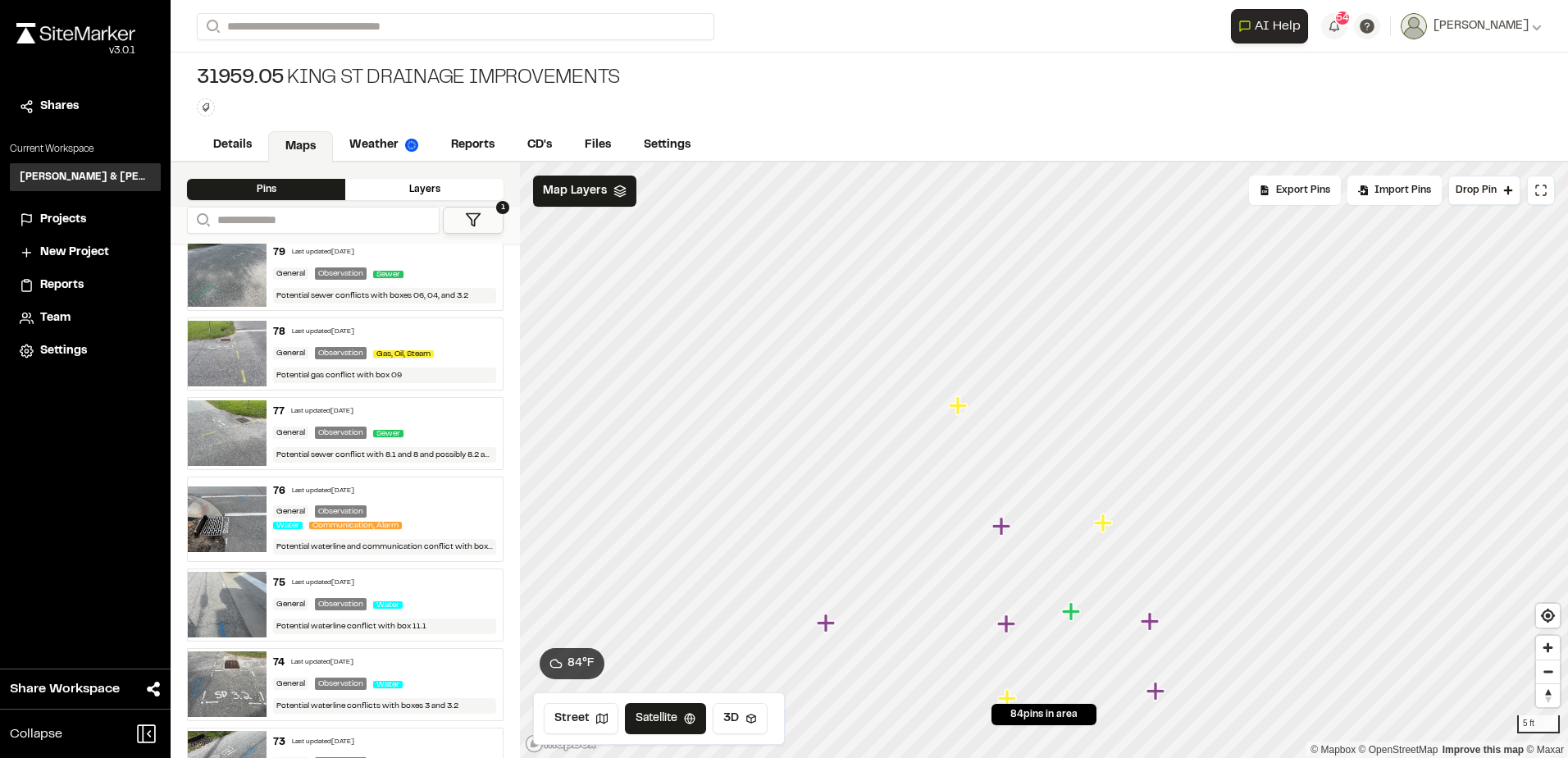
click at [1102, 528] on icon "Map marker" at bounding box center [1103, 523] width 18 height 18
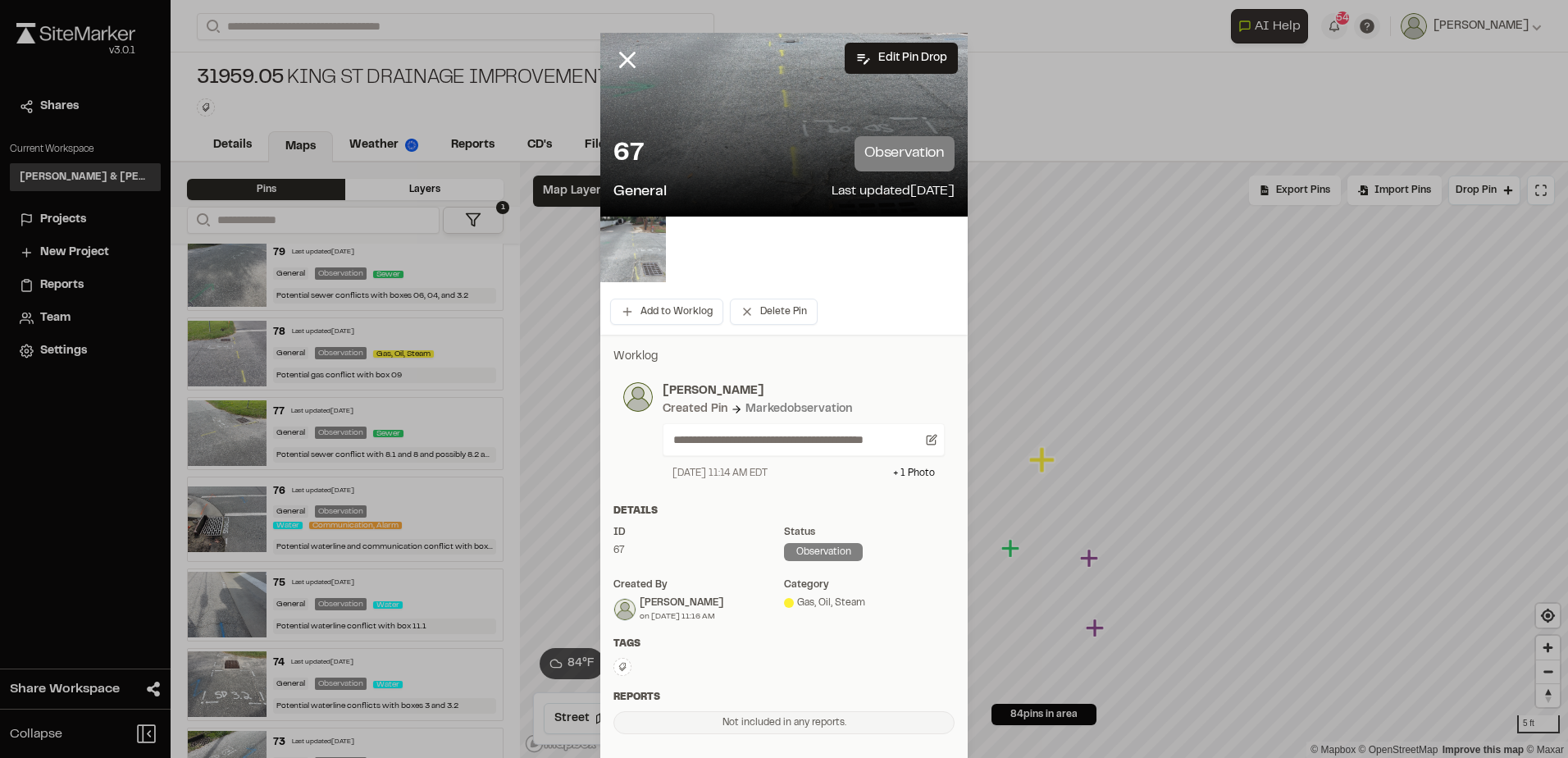
click at [629, 246] on img at bounding box center [633, 250] width 66 height 66
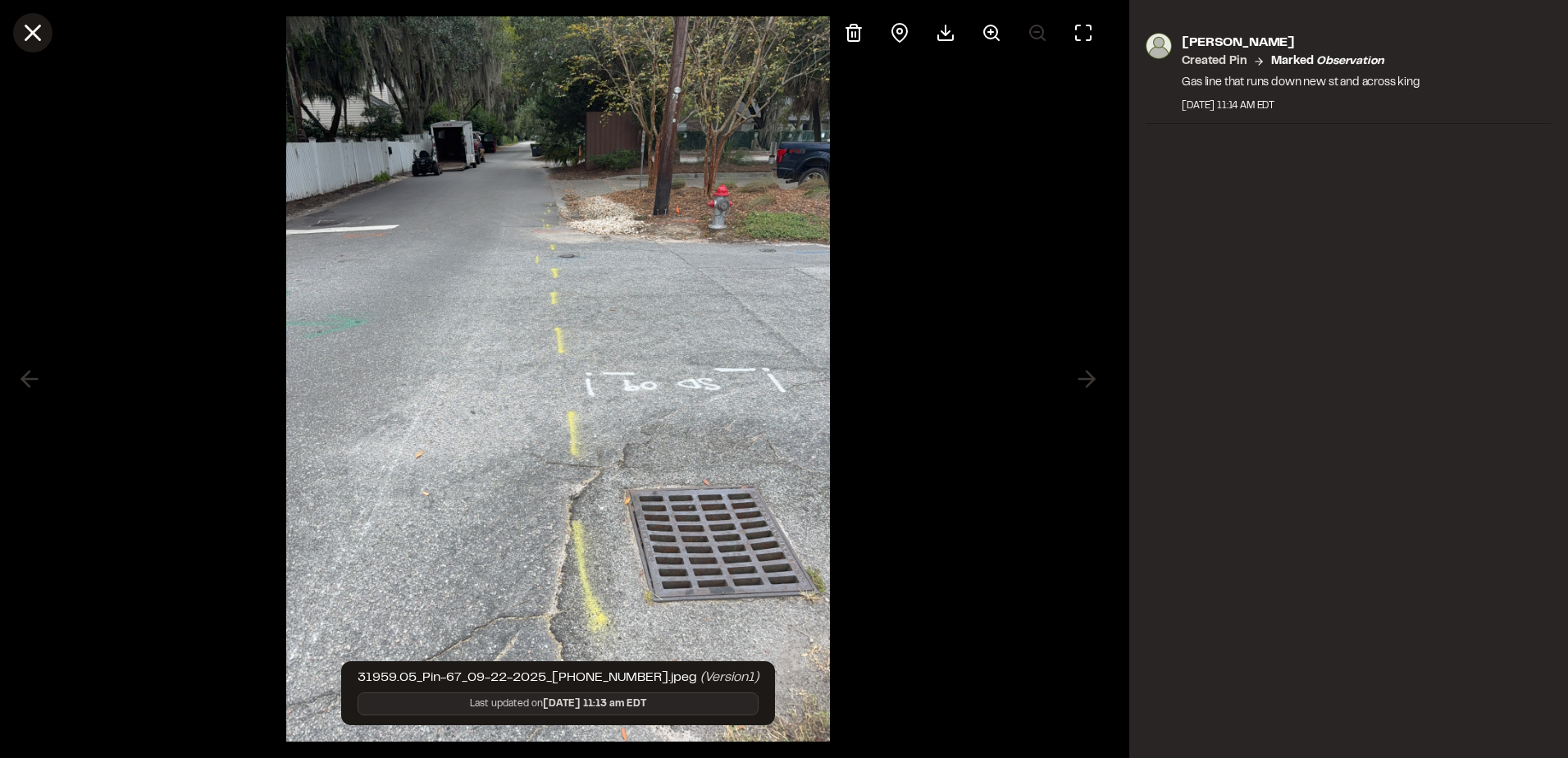
click at [25, 21] on icon at bounding box center [32, 32] width 28 height 28
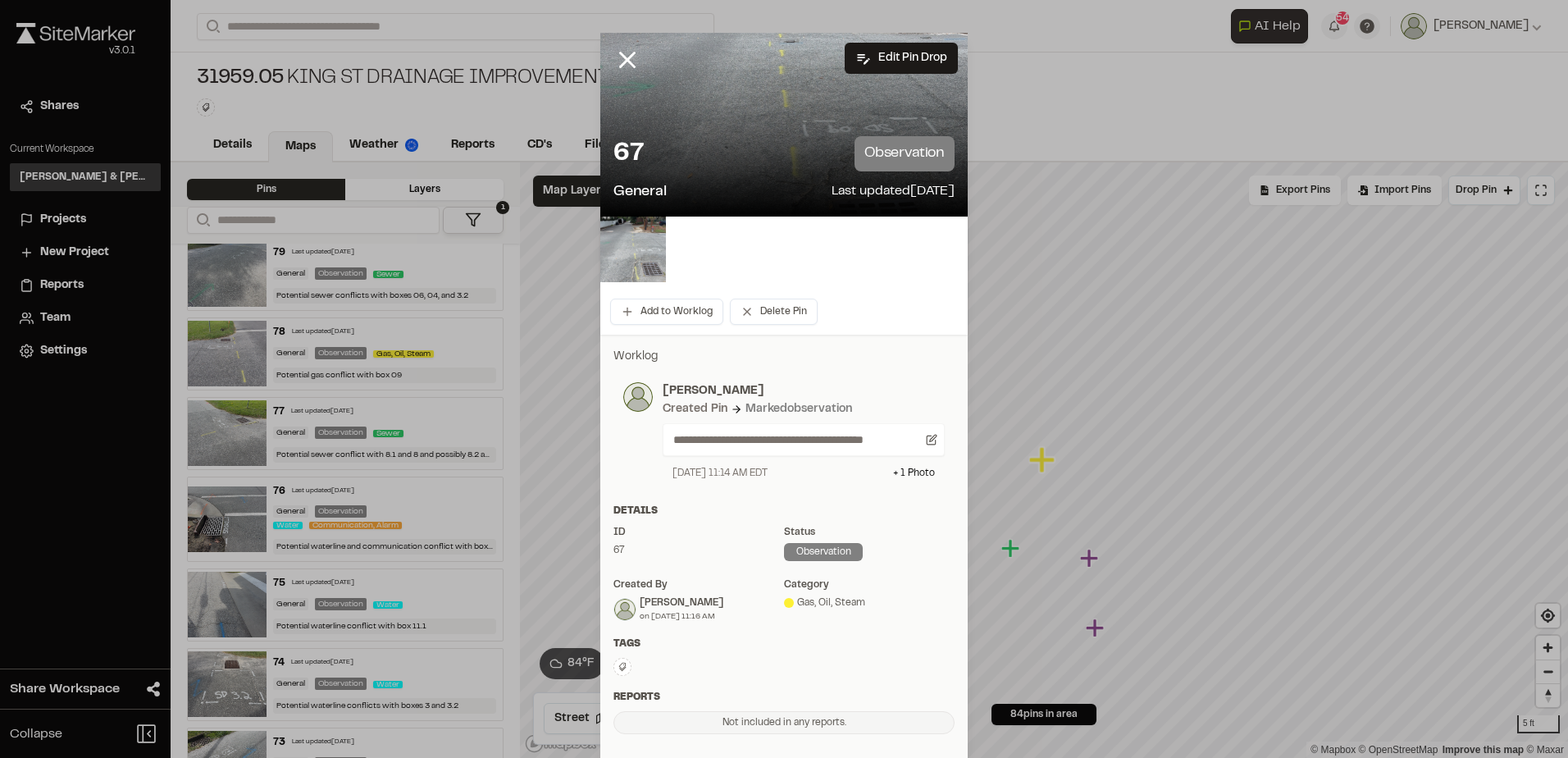
click at [600, 74] on div at bounding box center [639, 72] width 78 height 78
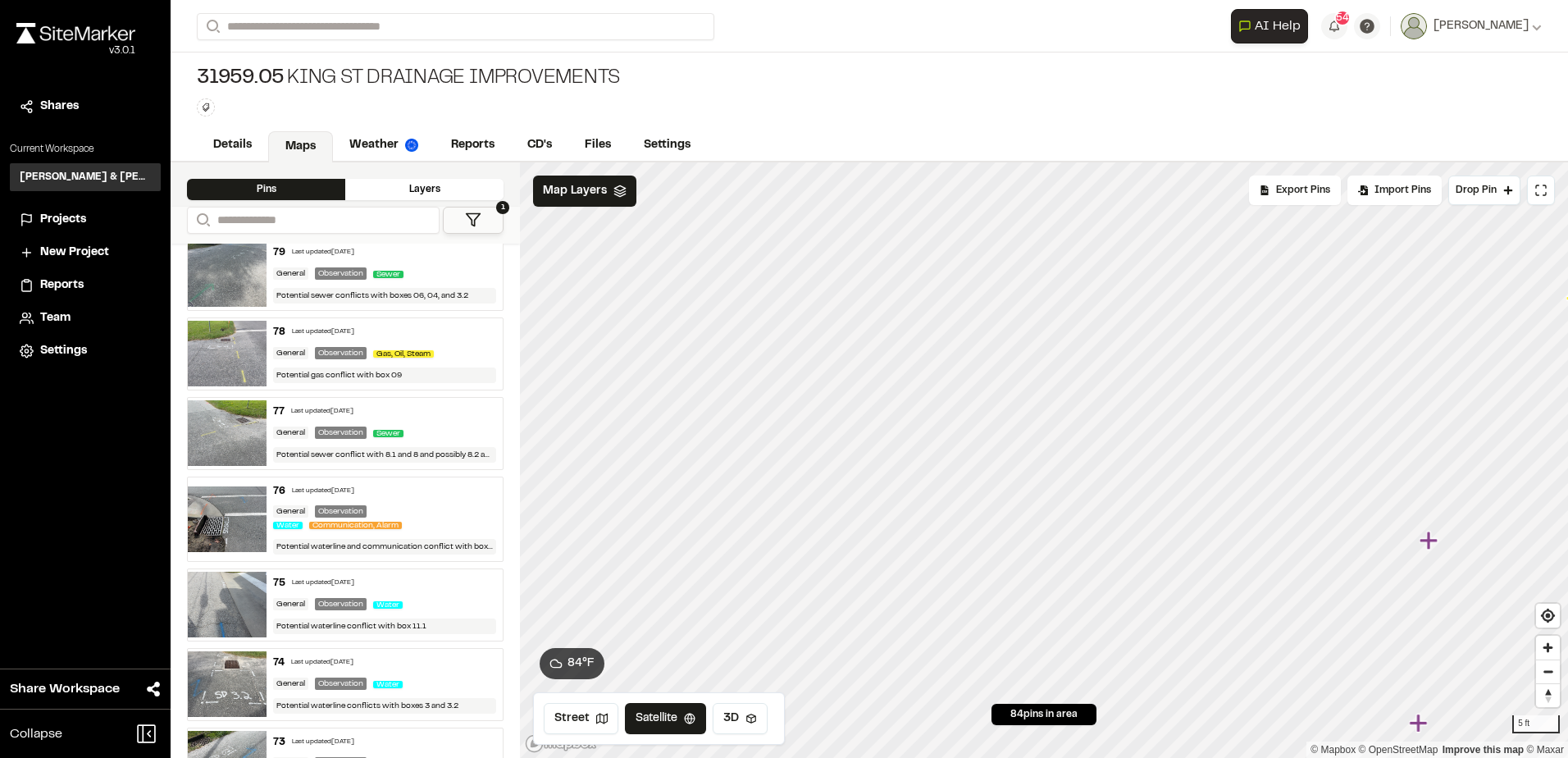
click at [79, 474] on div "Close sidebar v 3.0.1 Shares Current Workspace [PERSON_NAME] & [PERSON_NAME] In…" at bounding box center [784, 379] width 1568 height 758
click at [949, 462] on icon "Map marker" at bounding box center [952, 457] width 18 height 18
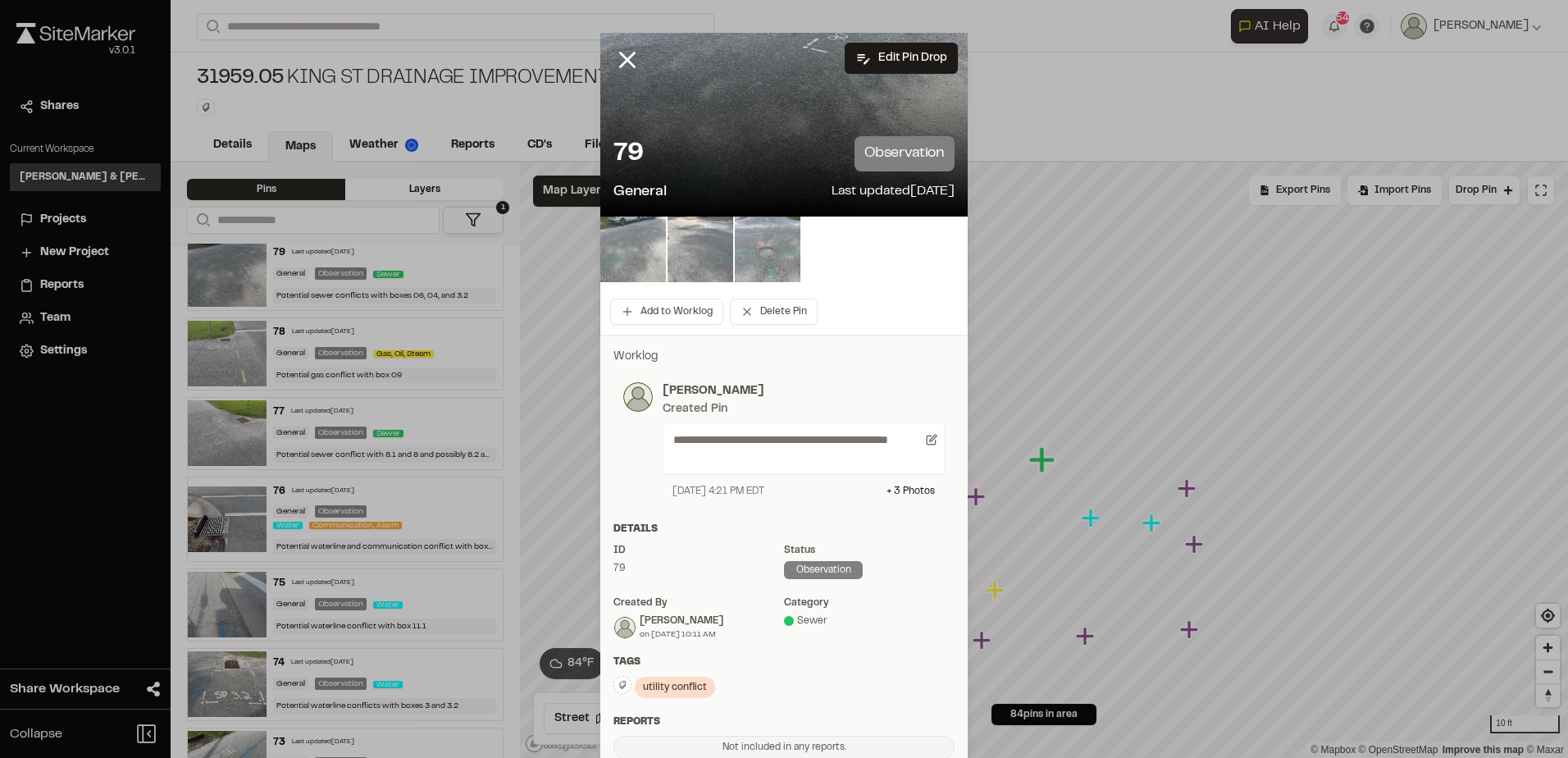
click at [644, 228] on img at bounding box center [633, 250] width 66 height 66
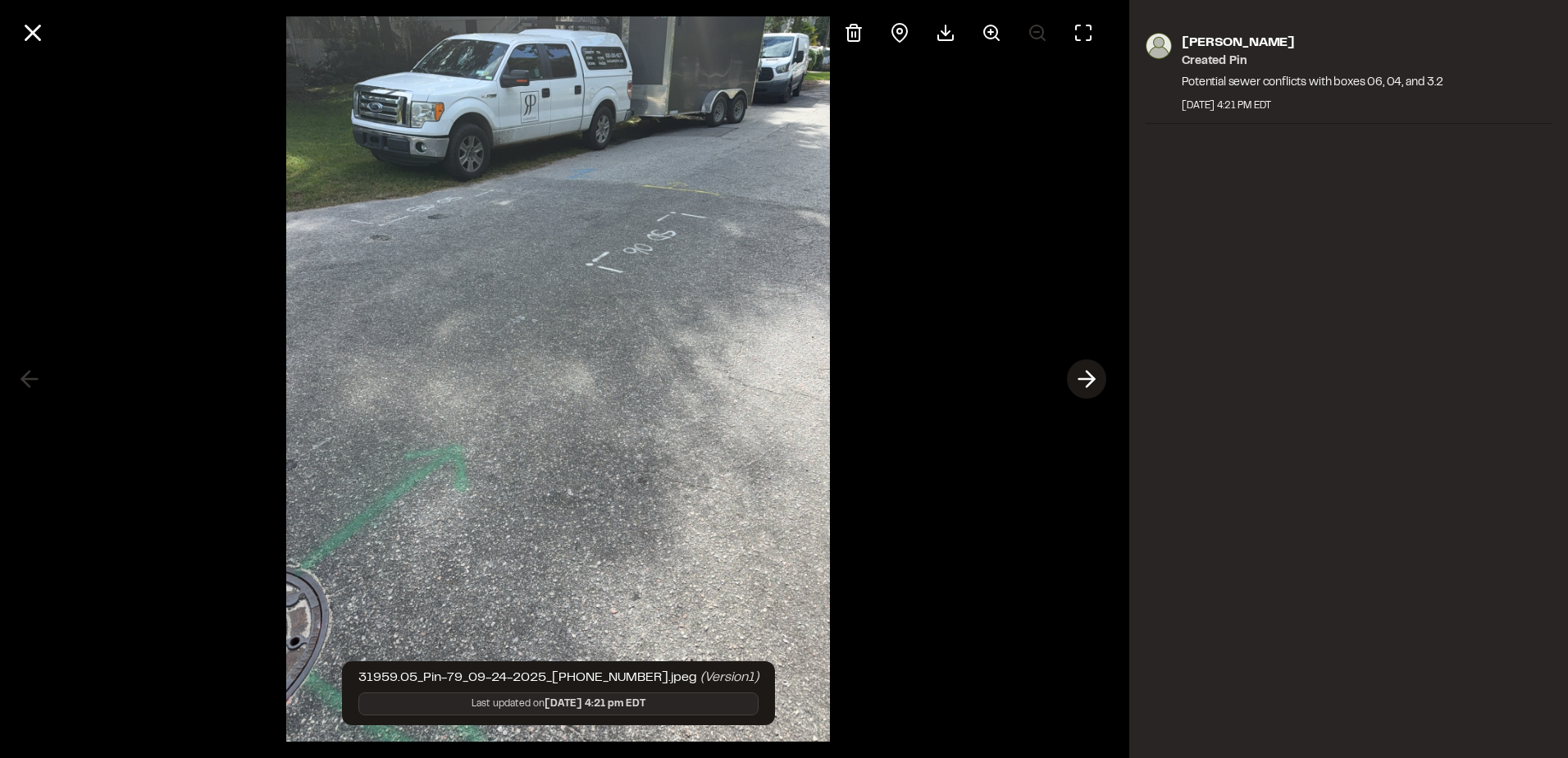
click at [1094, 366] on icon at bounding box center [1086, 378] width 26 height 28
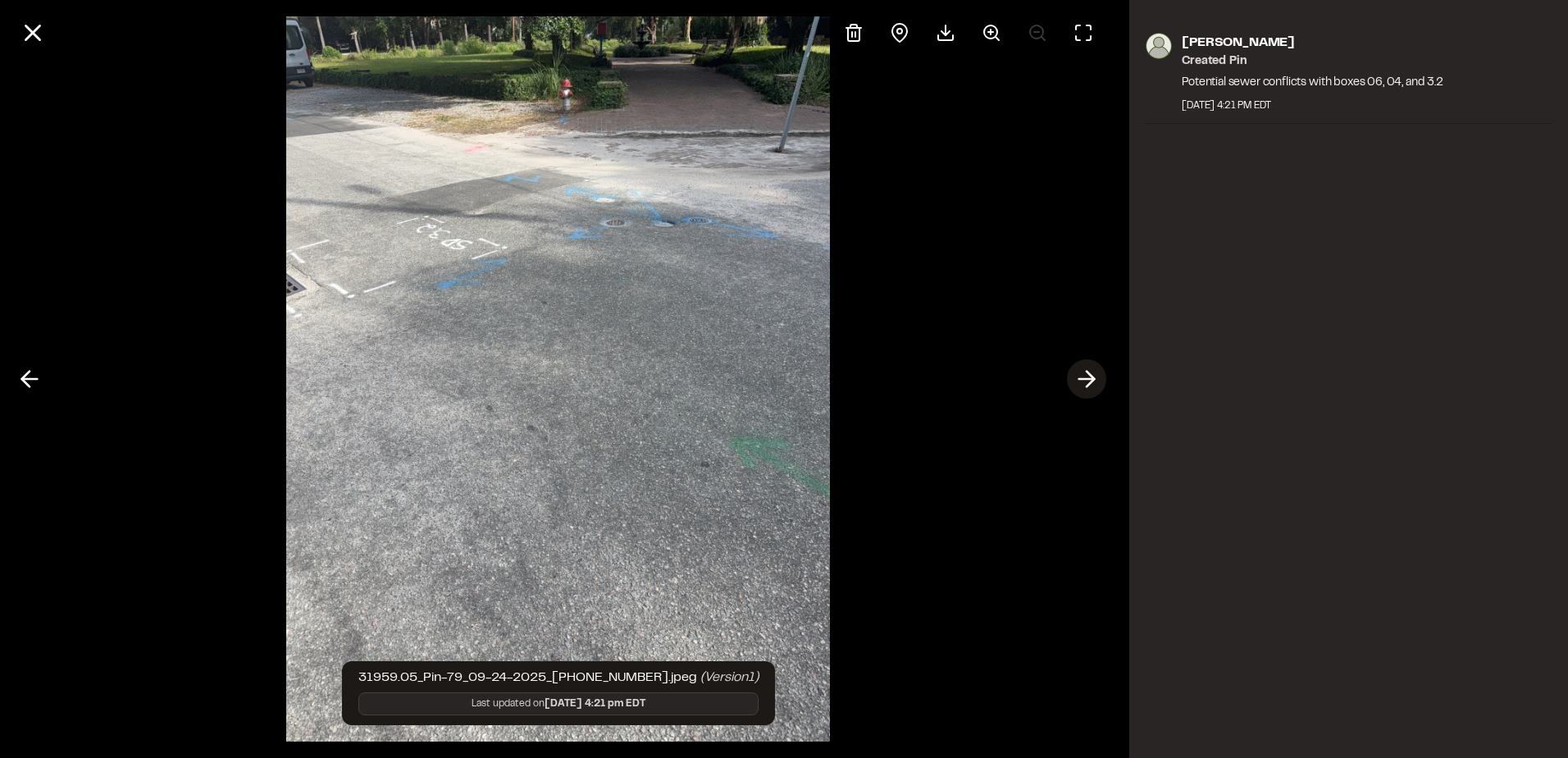
click at [1088, 368] on icon at bounding box center [1086, 378] width 26 height 28
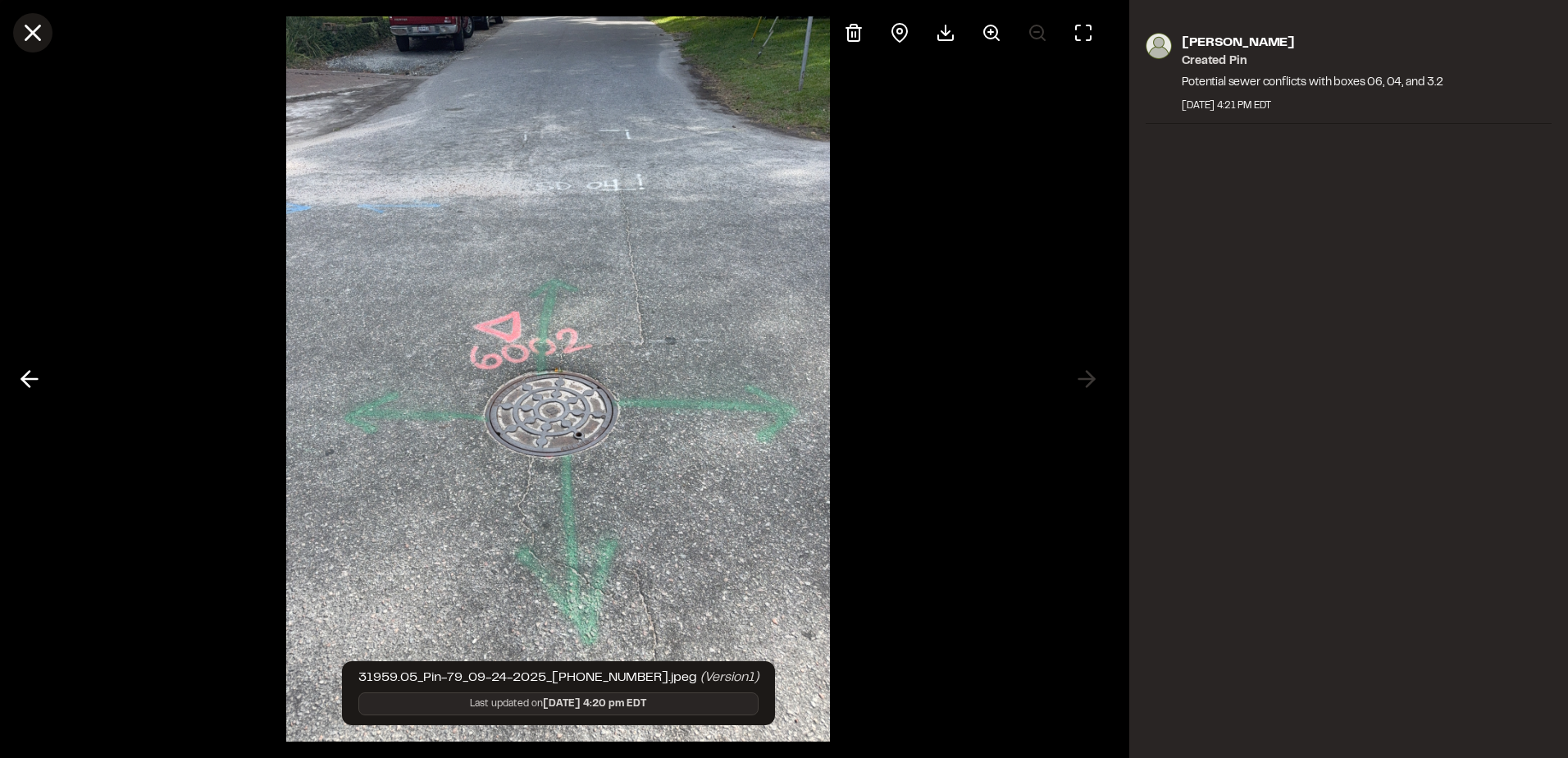
click at [19, 27] on button at bounding box center [33, 33] width 39 height 39
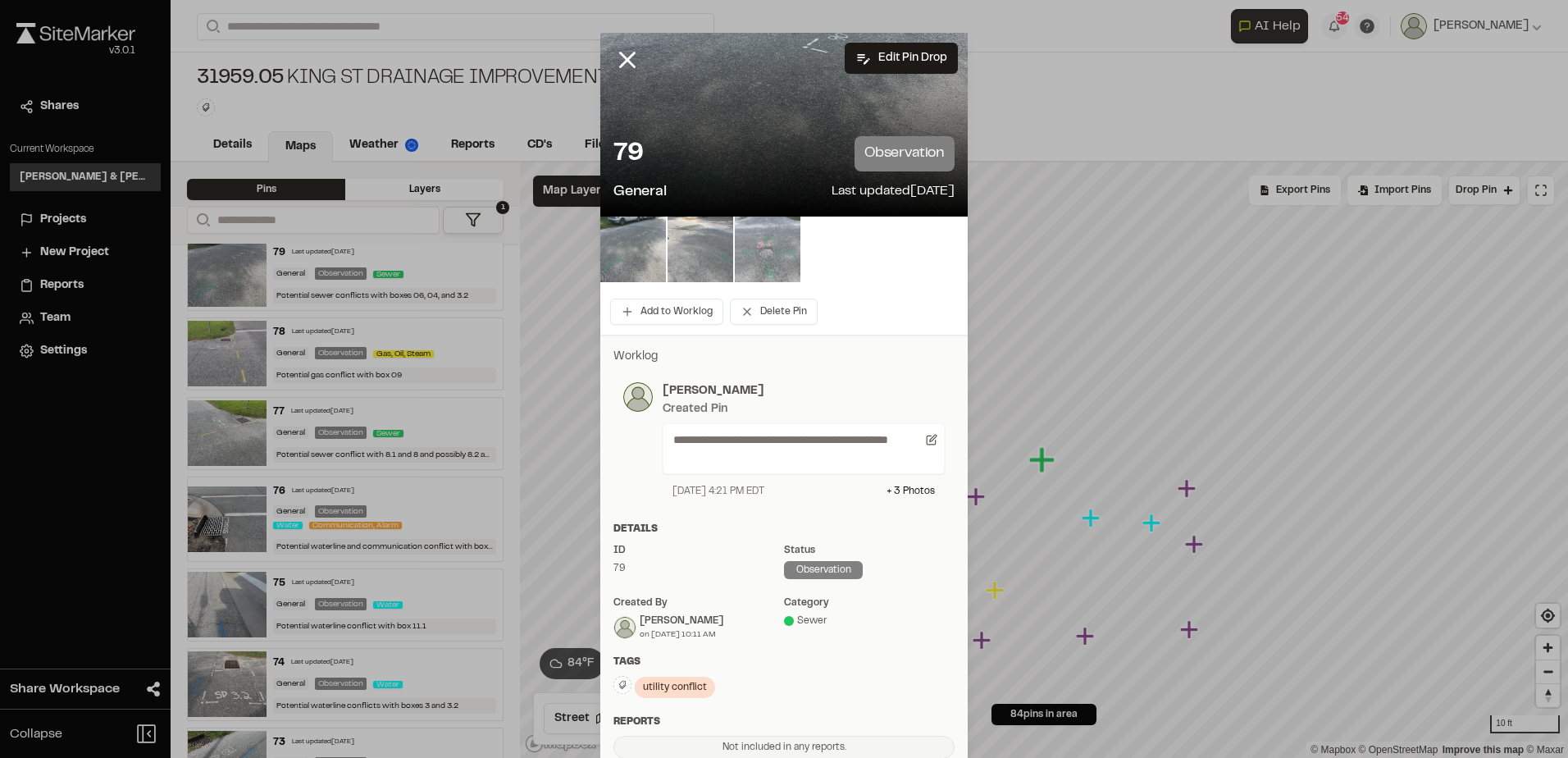
click at [615, 51] on icon at bounding box center [627, 60] width 28 height 28
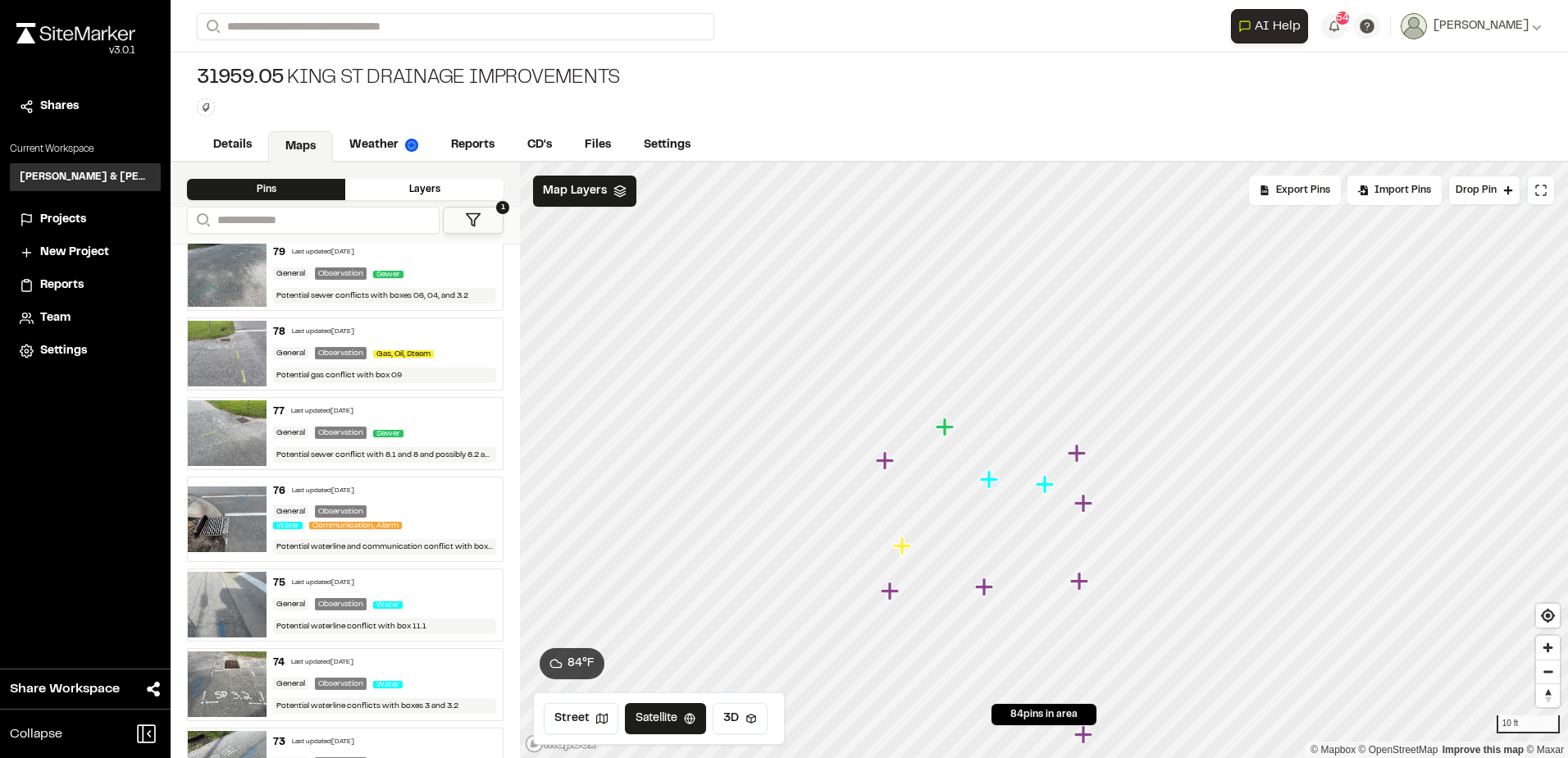
click at [993, 482] on icon "Map marker" at bounding box center [990, 480] width 21 height 21
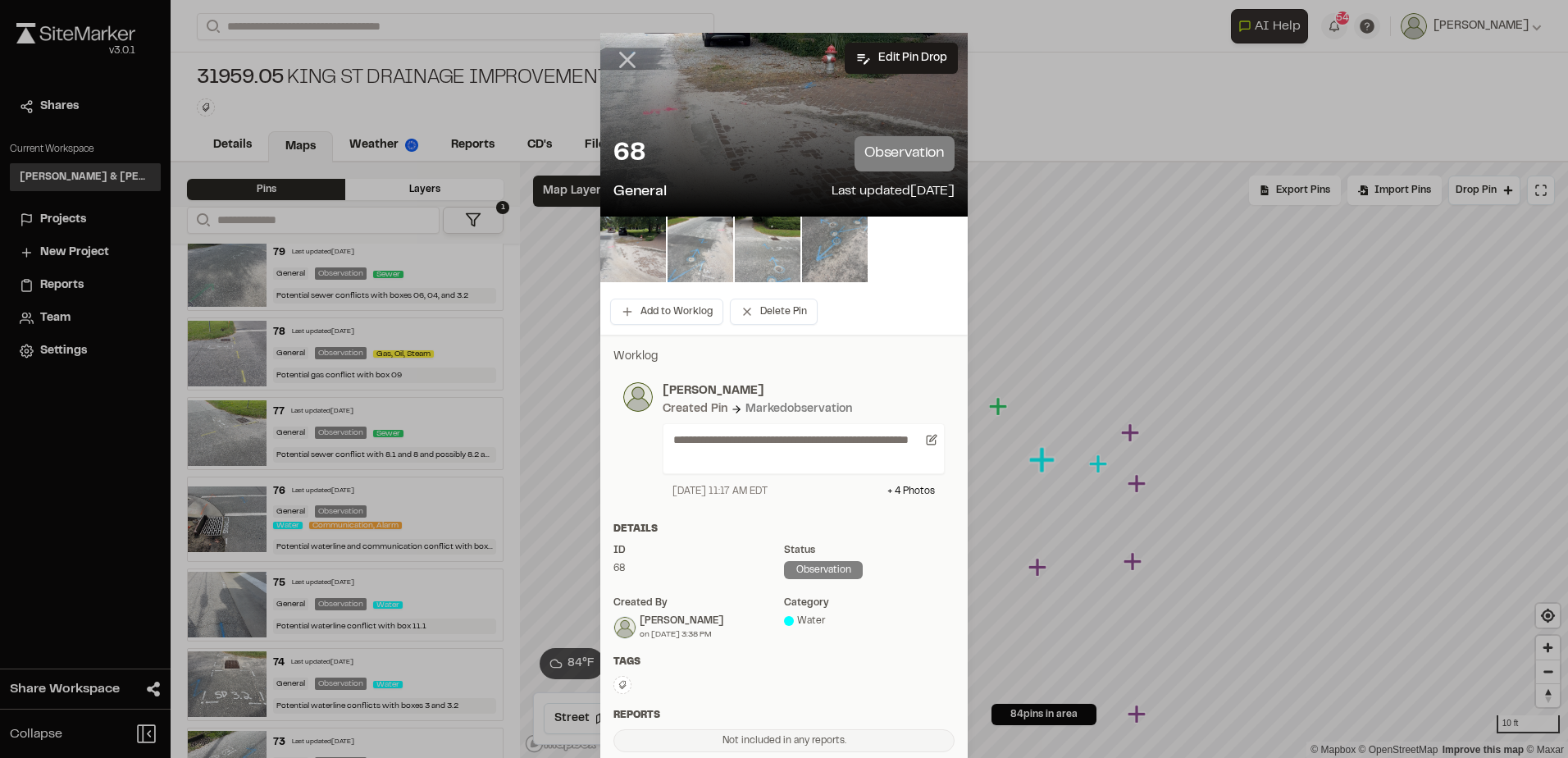
click at [616, 61] on icon at bounding box center [627, 60] width 28 height 28
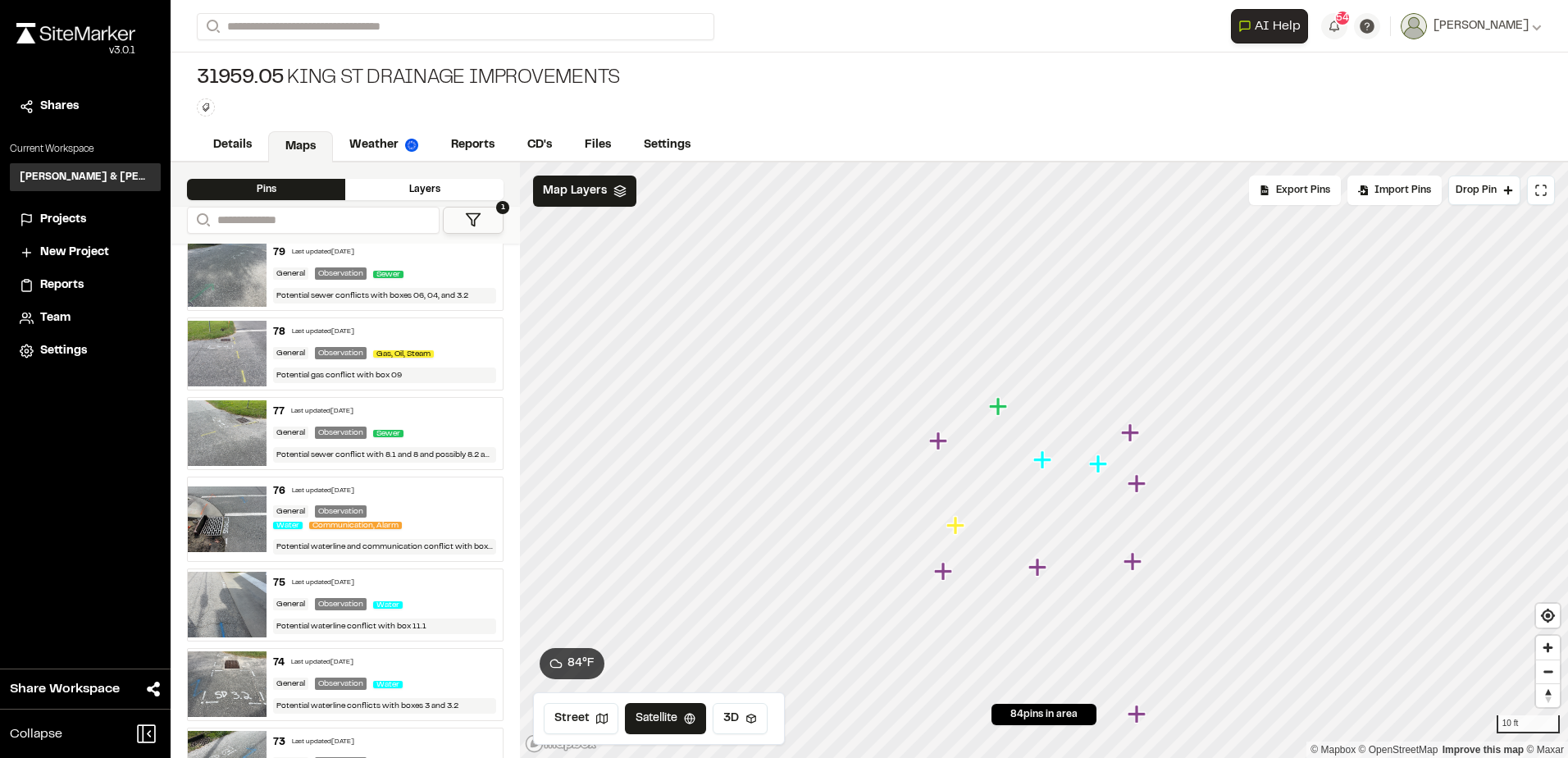
click at [1098, 466] on icon "Map marker" at bounding box center [1098, 464] width 18 height 18
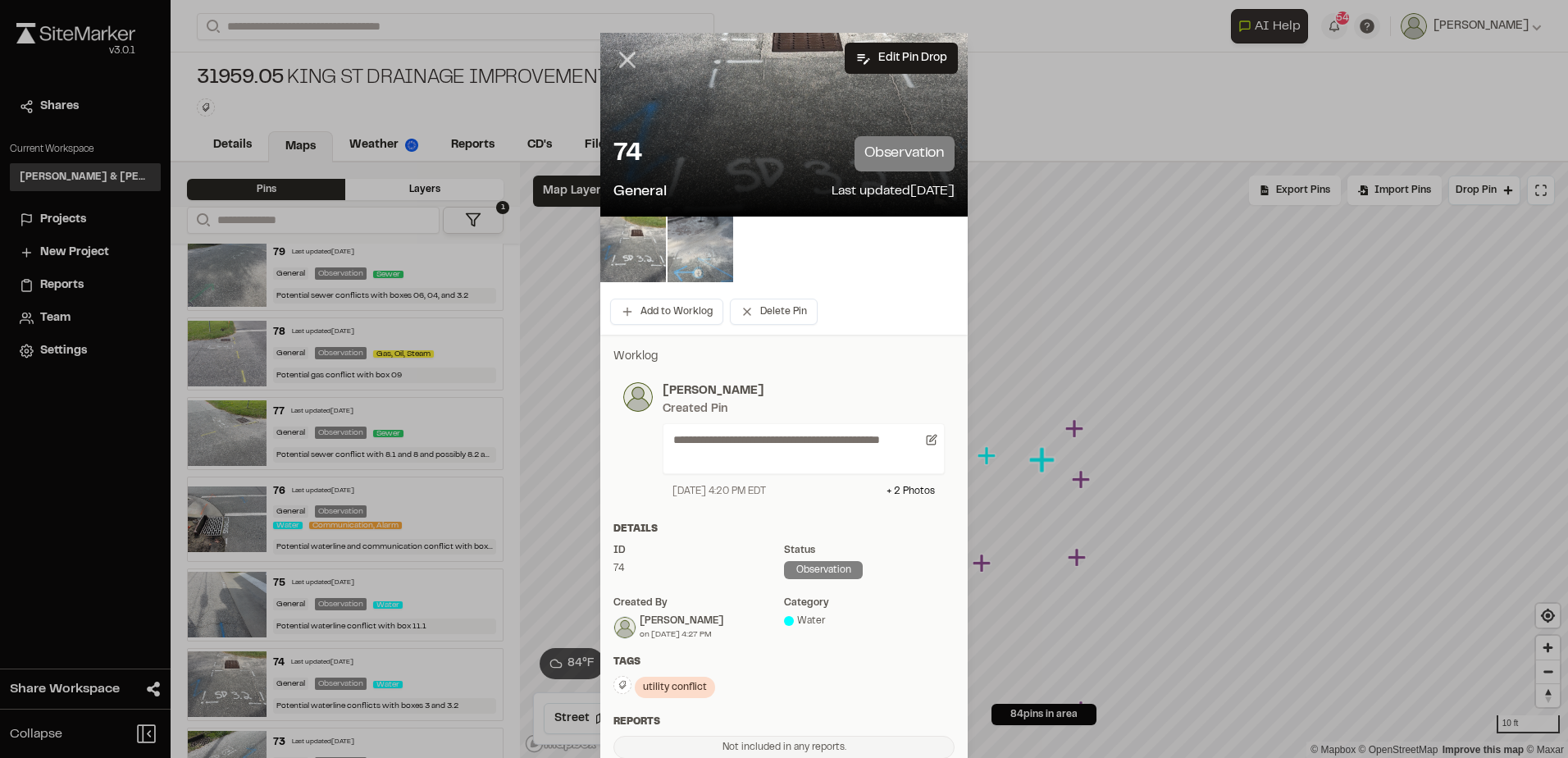
click at [617, 52] on icon at bounding box center [627, 60] width 28 height 28
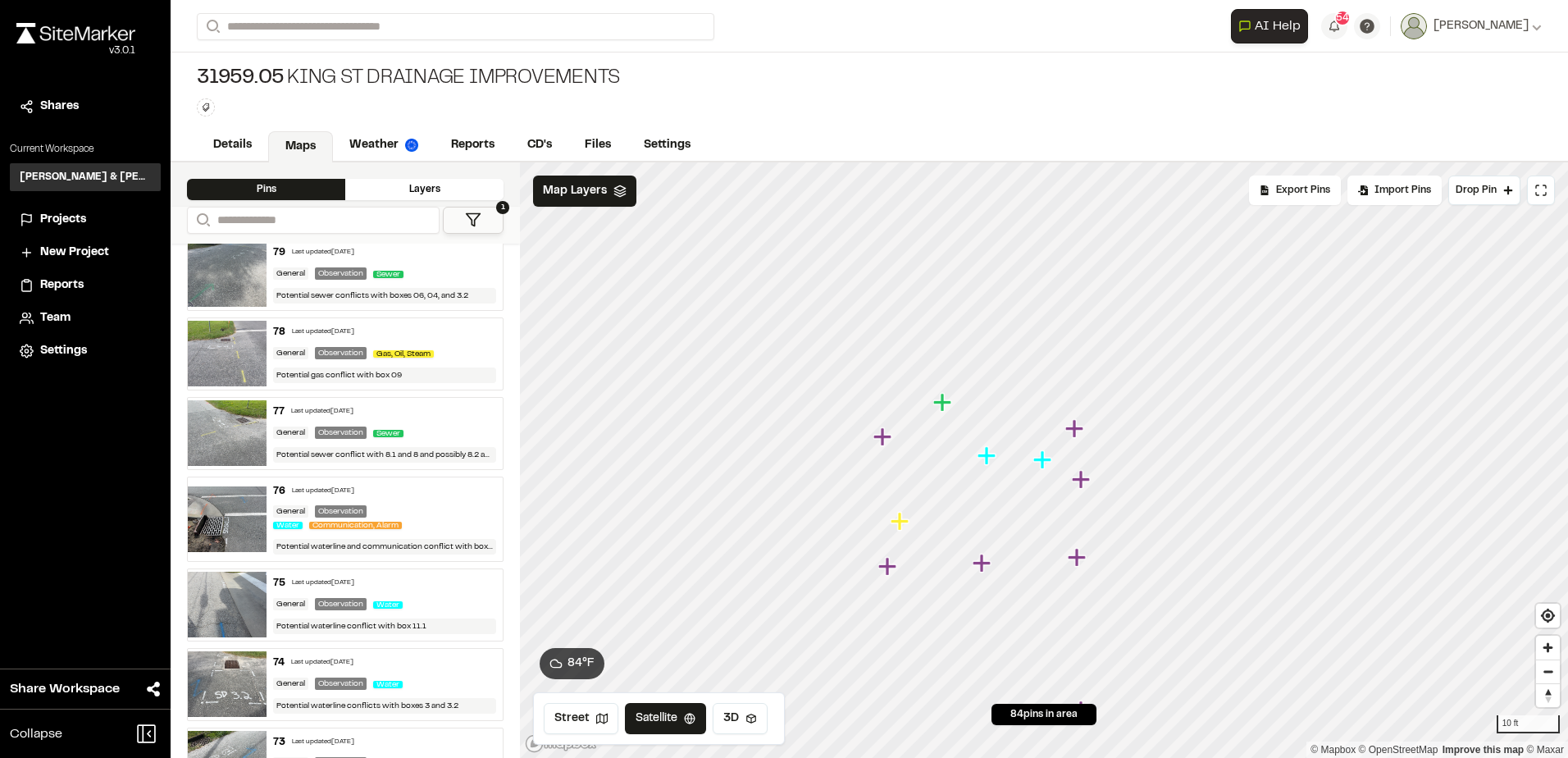
click at [906, 525] on icon "Map marker" at bounding box center [901, 522] width 21 height 21
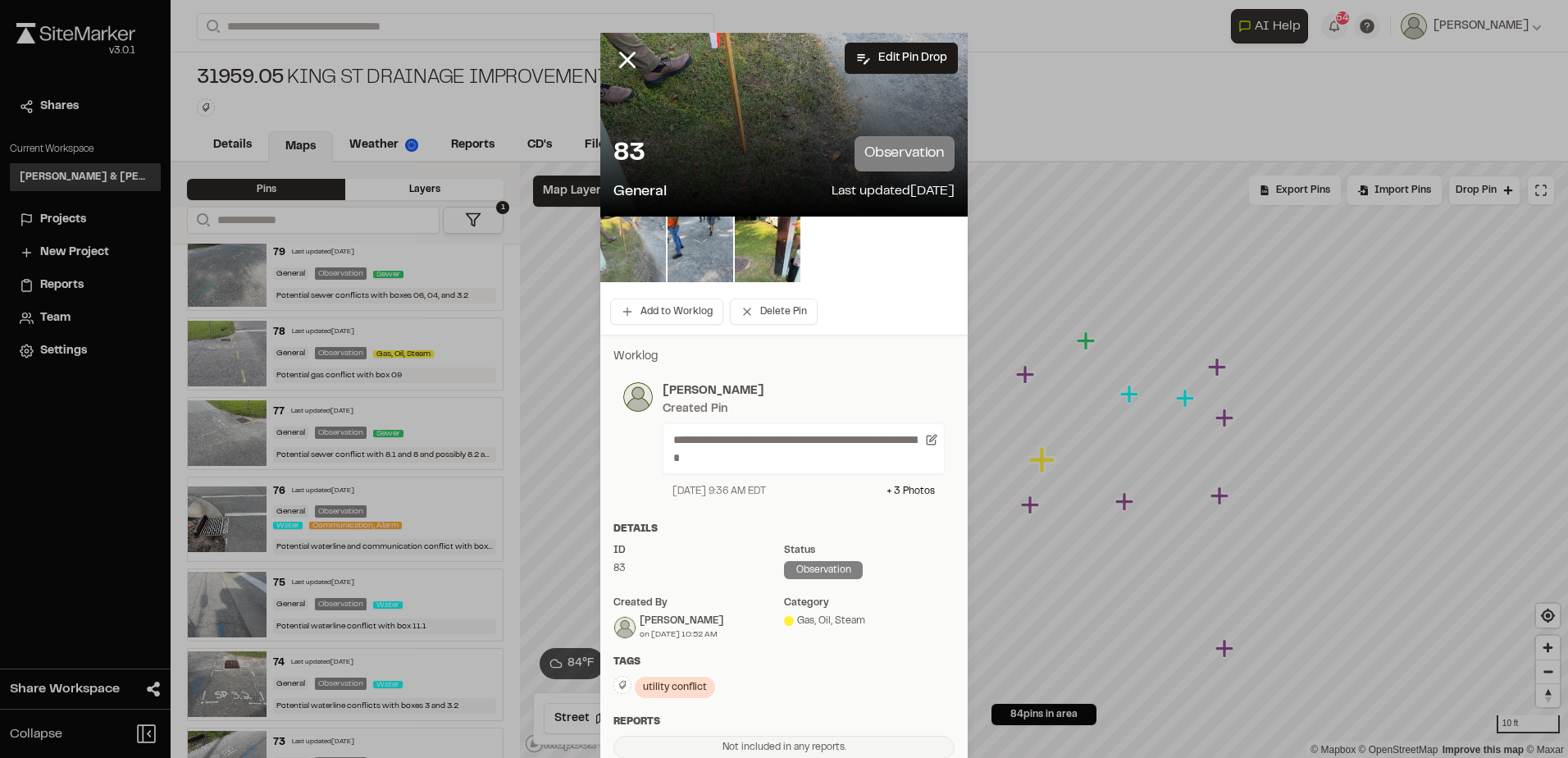
click at [634, 247] on img at bounding box center [633, 250] width 66 height 66
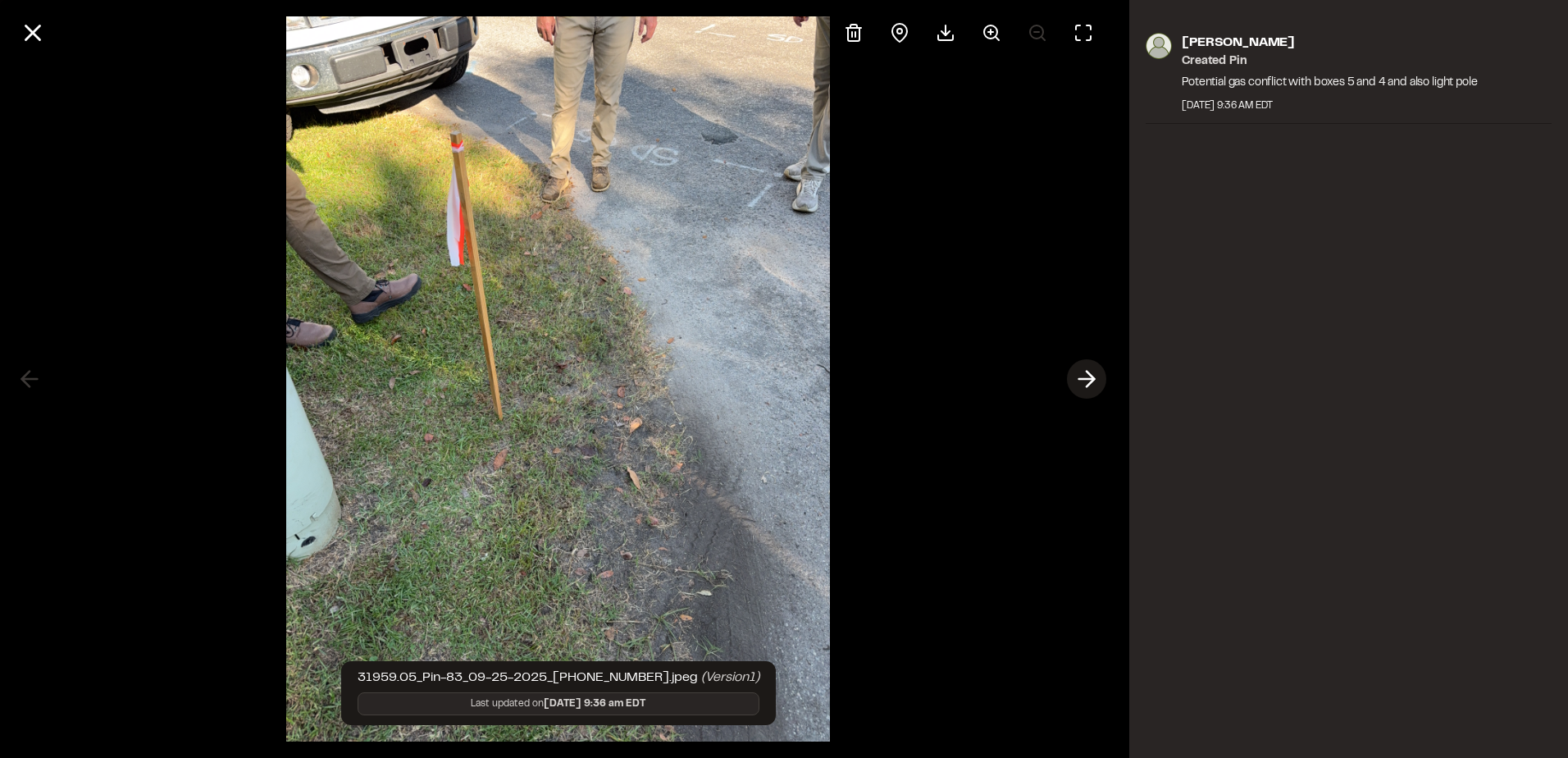
click at [1082, 364] on button at bounding box center [1087, 379] width 39 height 39
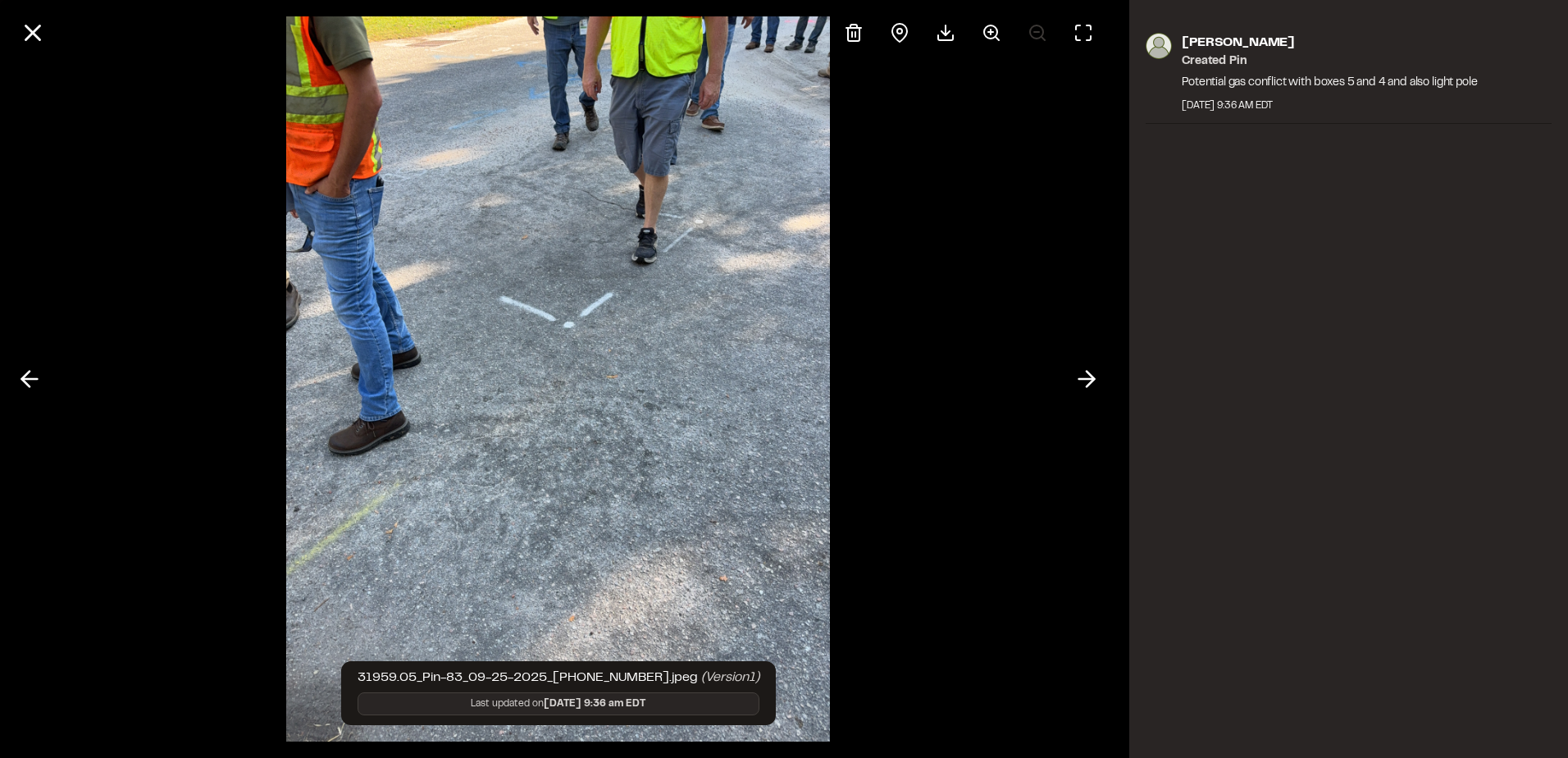
click at [1080, 366] on icon at bounding box center [1086, 378] width 26 height 28
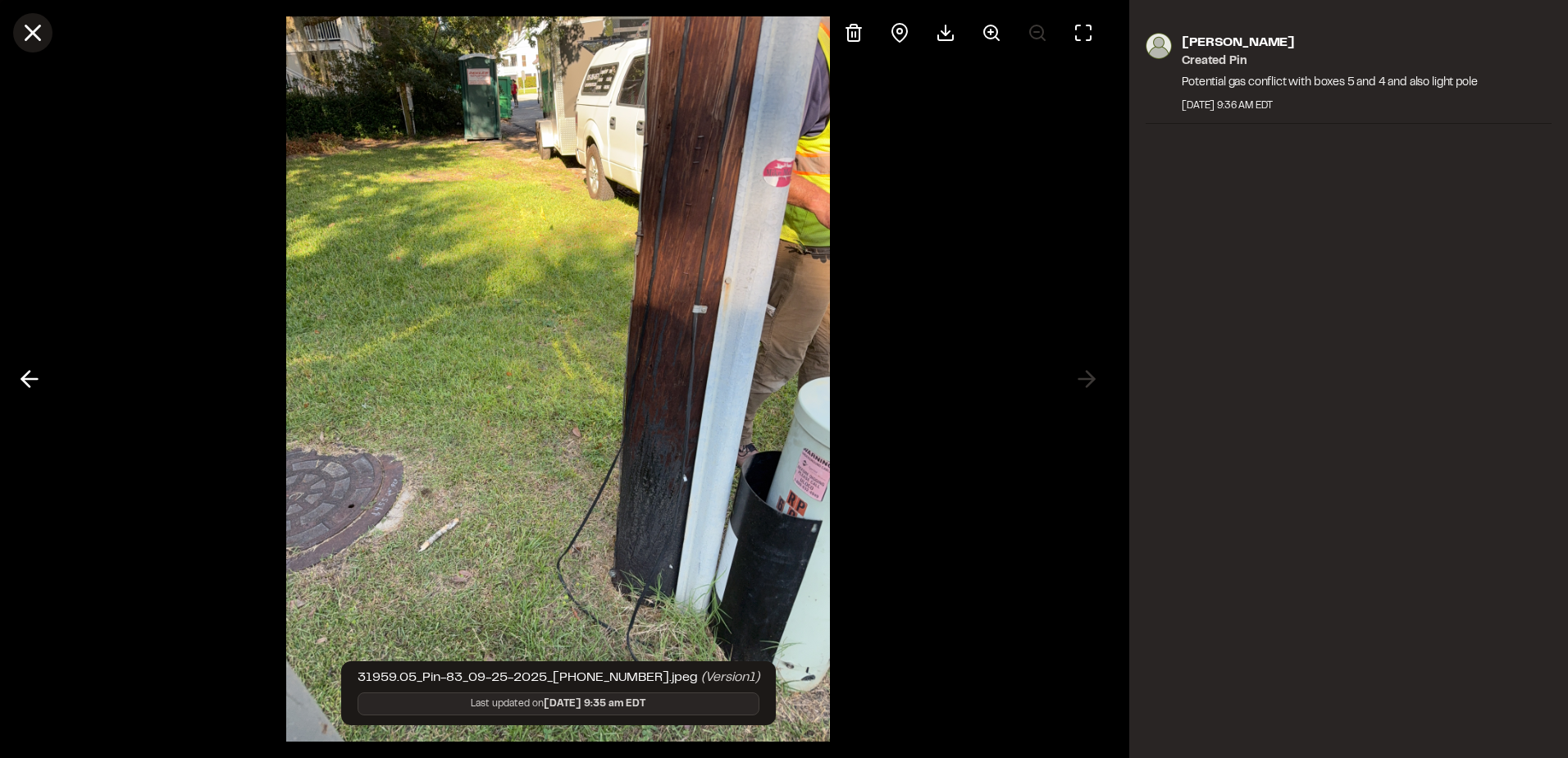
click at [46, 26] on icon at bounding box center [32, 32] width 28 height 28
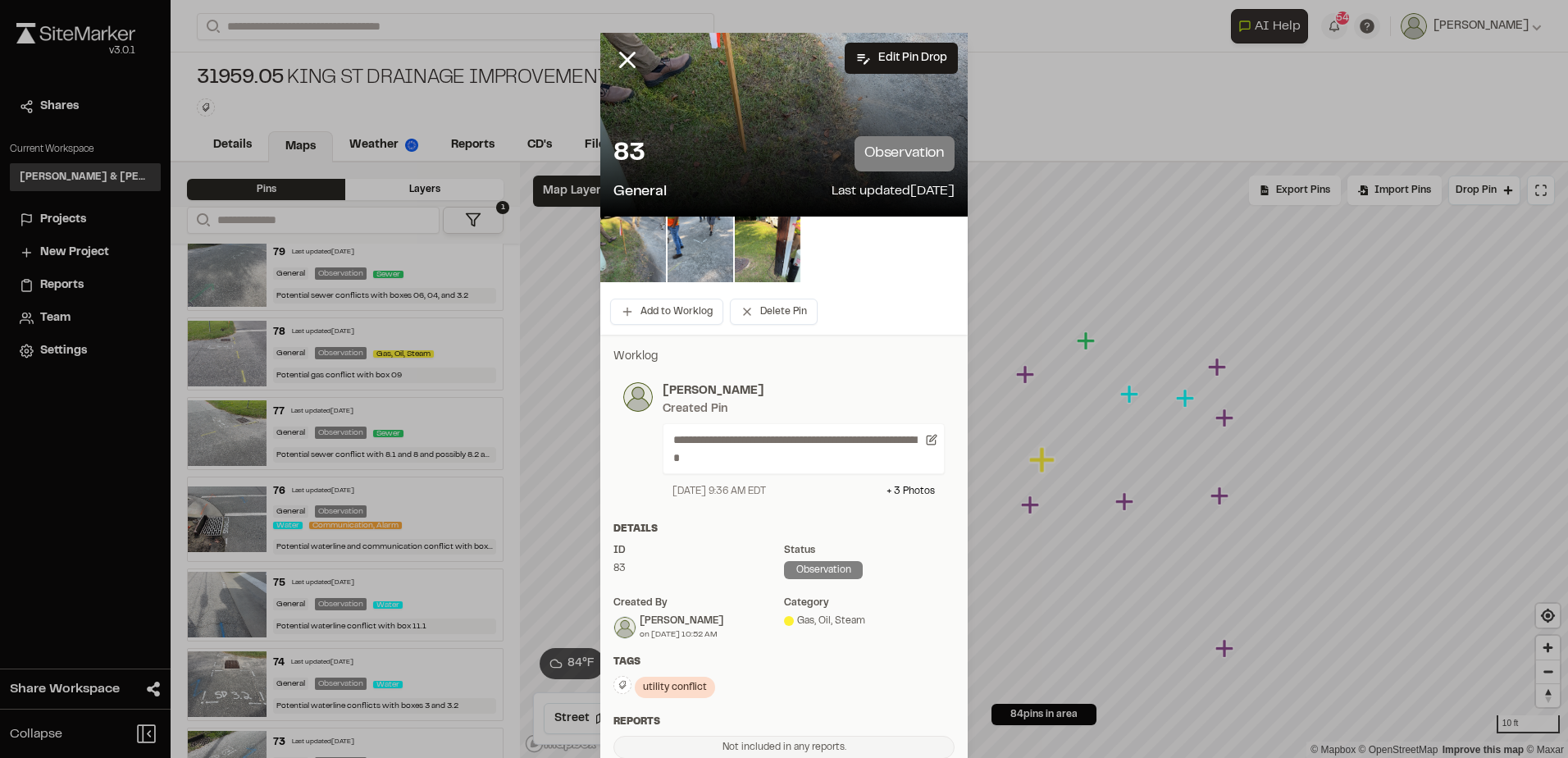
click at [614, 56] on icon at bounding box center [627, 60] width 28 height 28
